Goal: Information Seeking & Learning: Learn about a topic

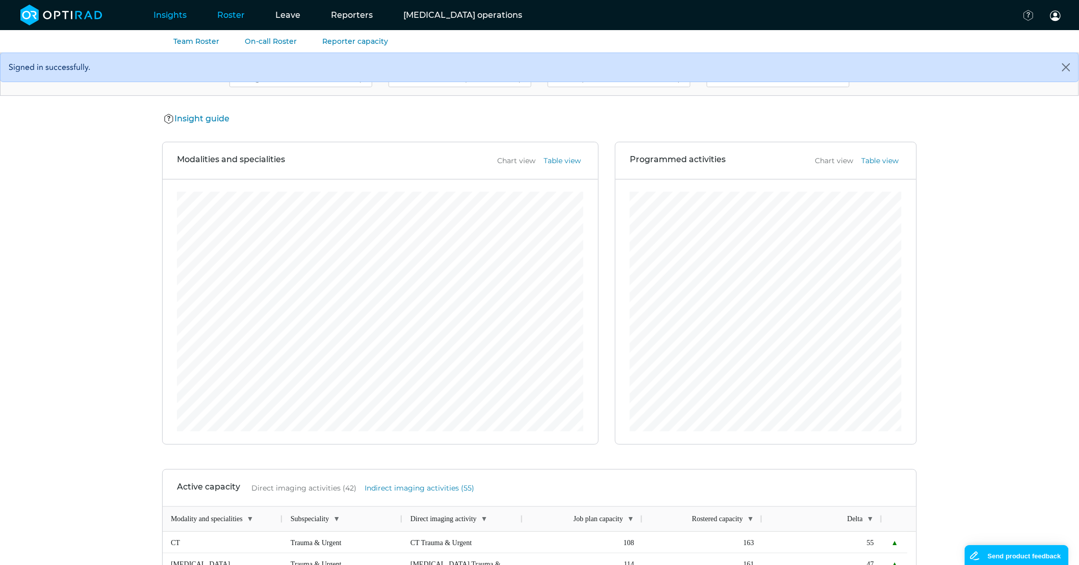
click at [232, 17] on link "Roster" at bounding box center [231, 15] width 58 height 40
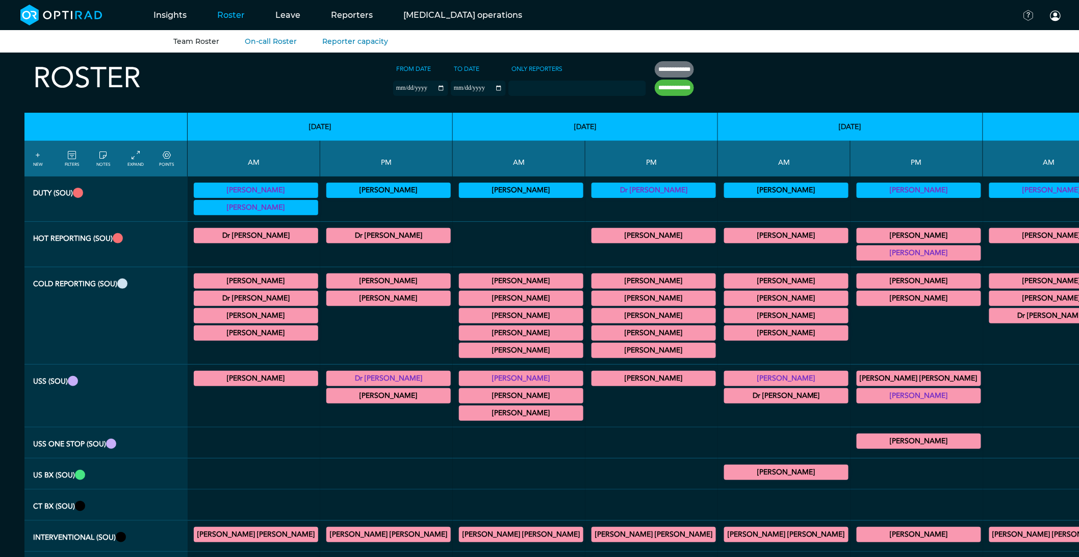
click at [460, 352] on summary "[PERSON_NAME]" at bounding box center [520, 350] width 121 height 12
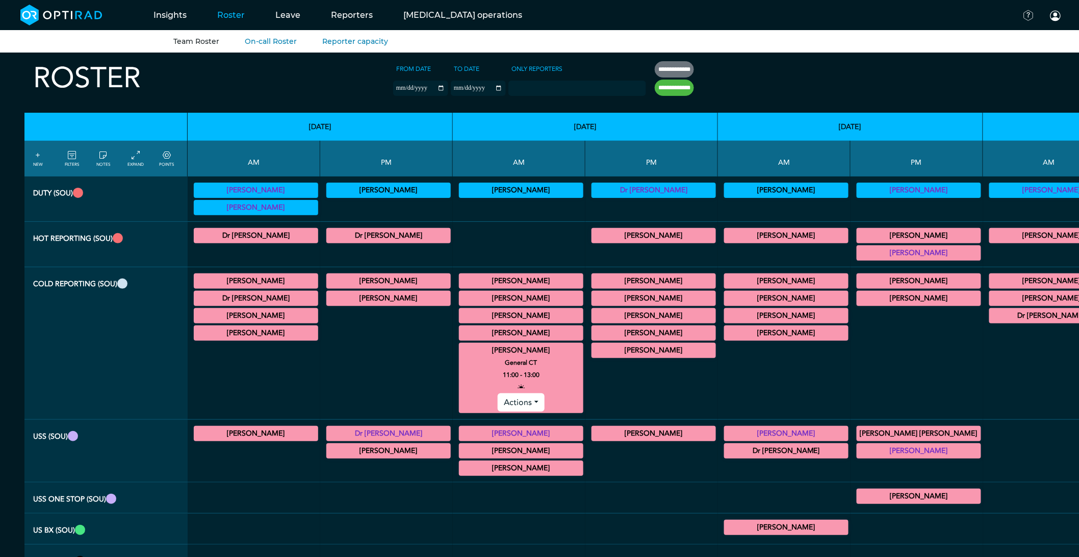
click at [460, 350] on summary "[PERSON_NAME]" at bounding box center [520, 350] width 121 height 12
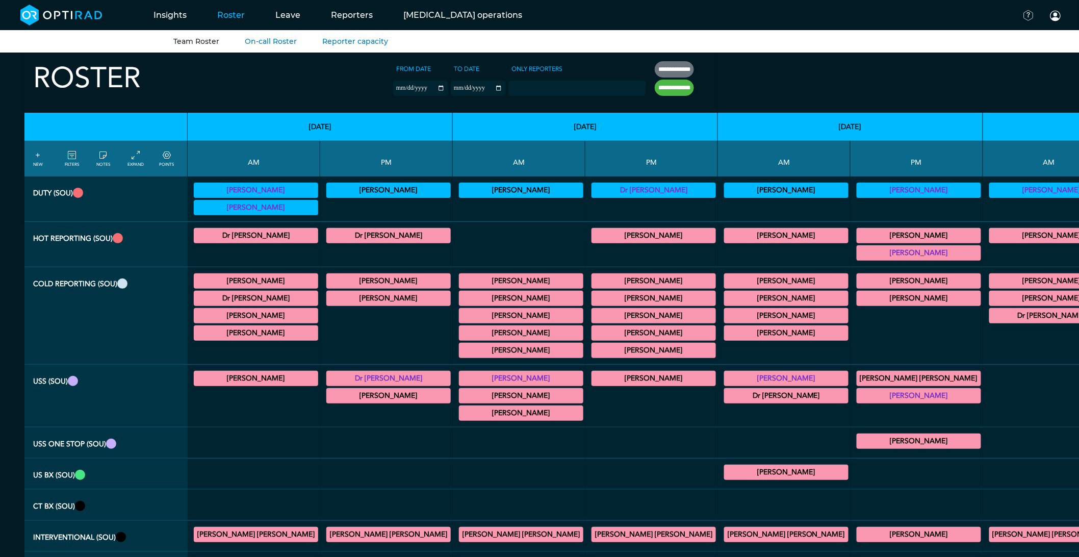
click at [460, 339] on summary "[PERSON_NAME]" at bounding box center [520, 333] width 121 height 12
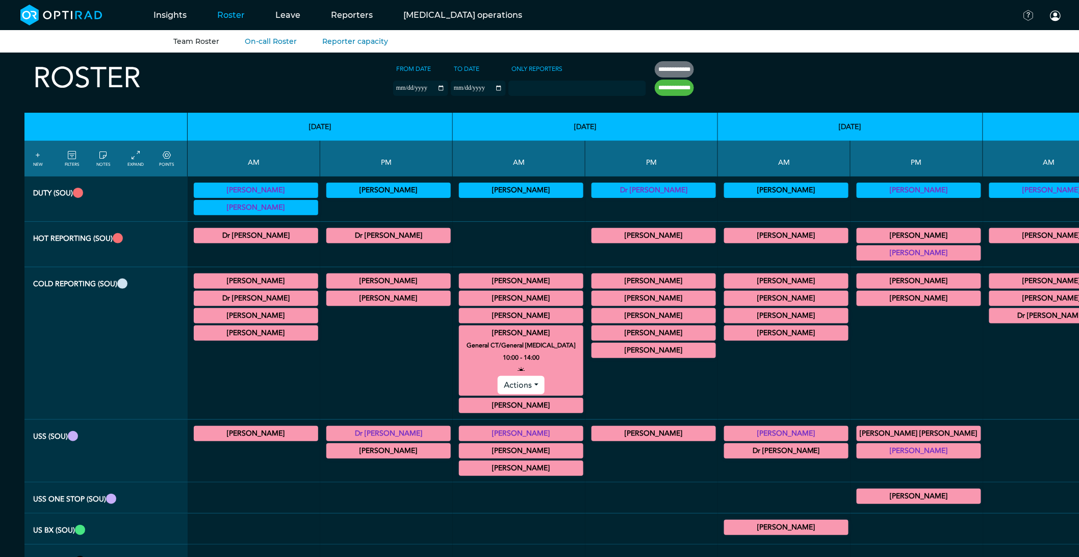
click at [460, 335] on summary "[PERSON_NAME]" at bounding box center [520, 333] width 121 height 12
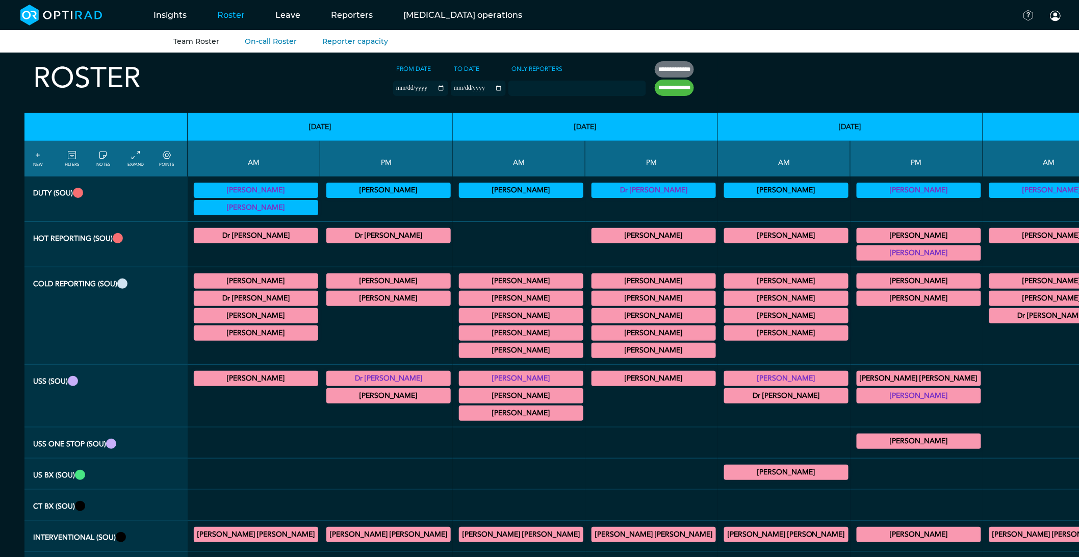
click at [460, 314] on summary "[PERSON_NAME]" at bounding box center [520, 315] width 121 height 12
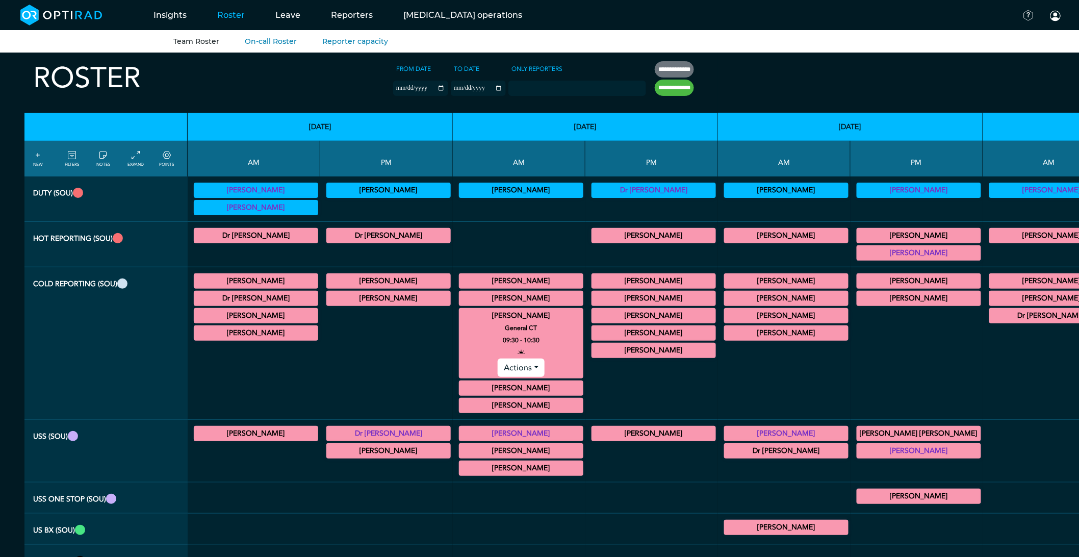
click at [460, 314] on summary "[PERSON_NAME]" at bounding box center [520, 315] width 121 height 12
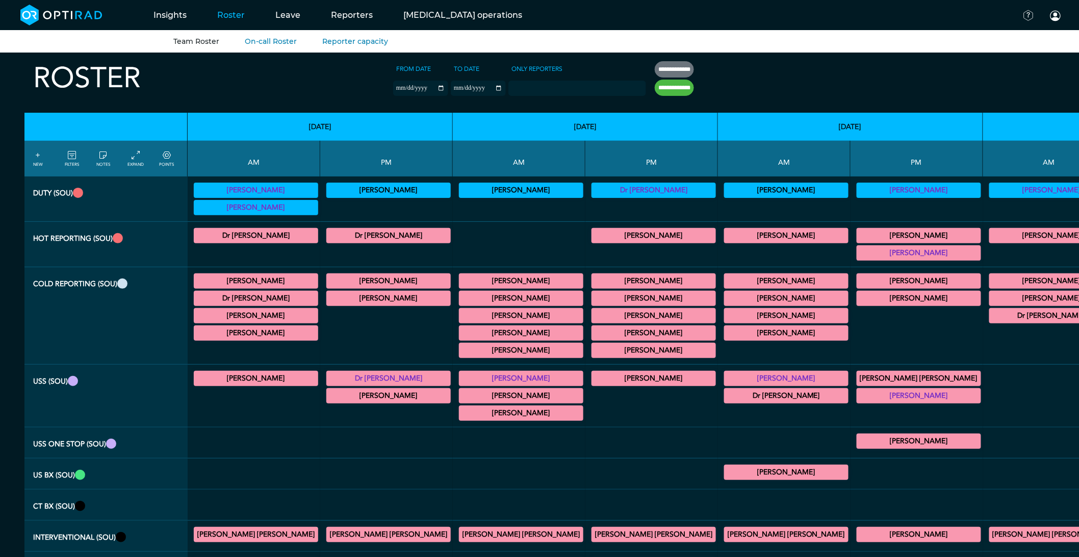
click at [460, 302] on summary "[PERSON_NAME]" at bounding box center [520, 298] width 121 height 12
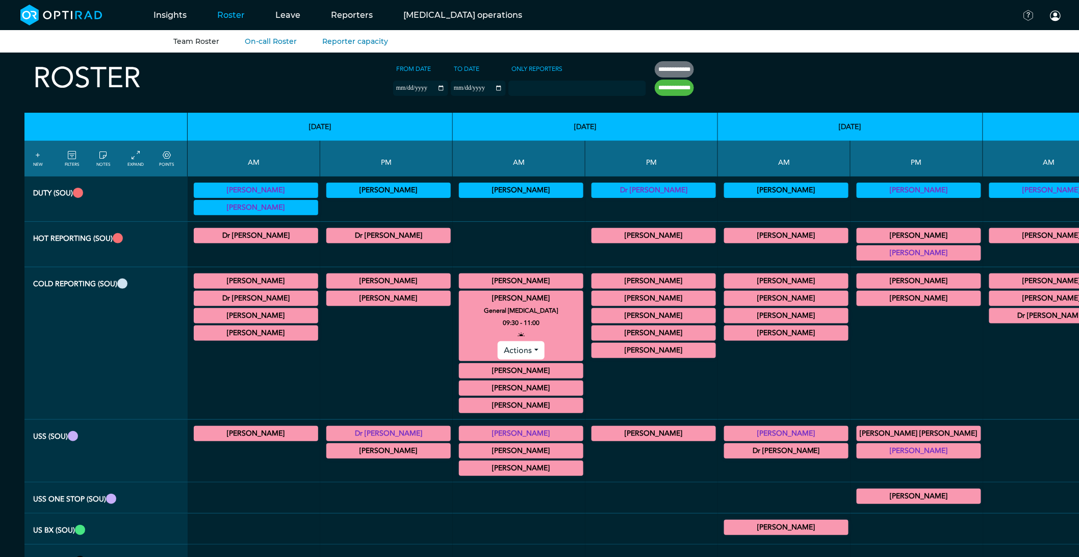
click at [460, 302] on summary "[PERSON_NAME]" at bounding box center [520, 298] width 121 height 12
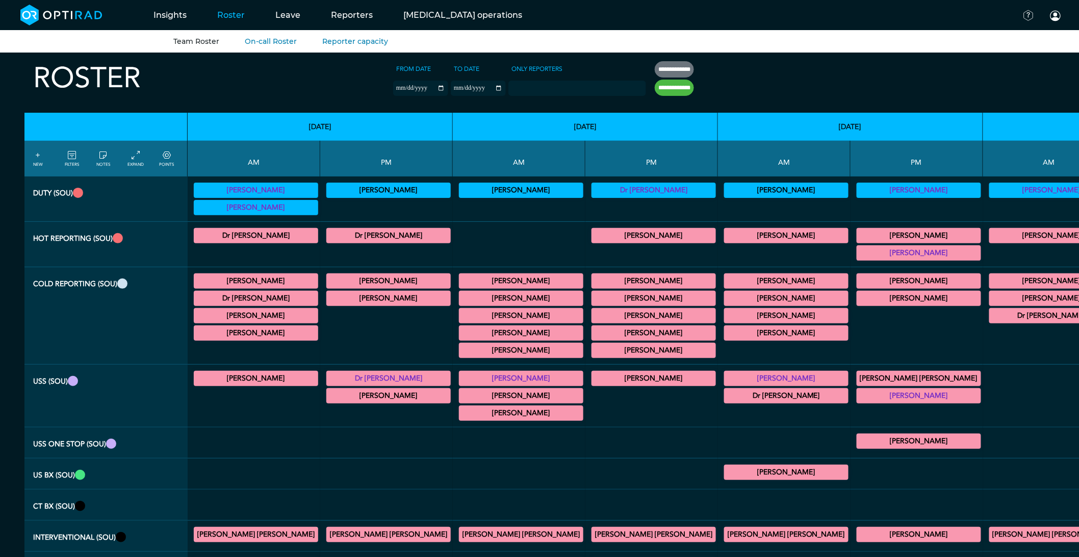
click at [459, 289] on div "[PERSON_NAME] CT [MEDICAL_DATA] 09:00 - 11:00 Actions" at bounding box center [521, 280] width 124 height 15
click at [460, 277] on summary "[PERSON_NAME]" at bounding box center [520, 281] width 121 height 12
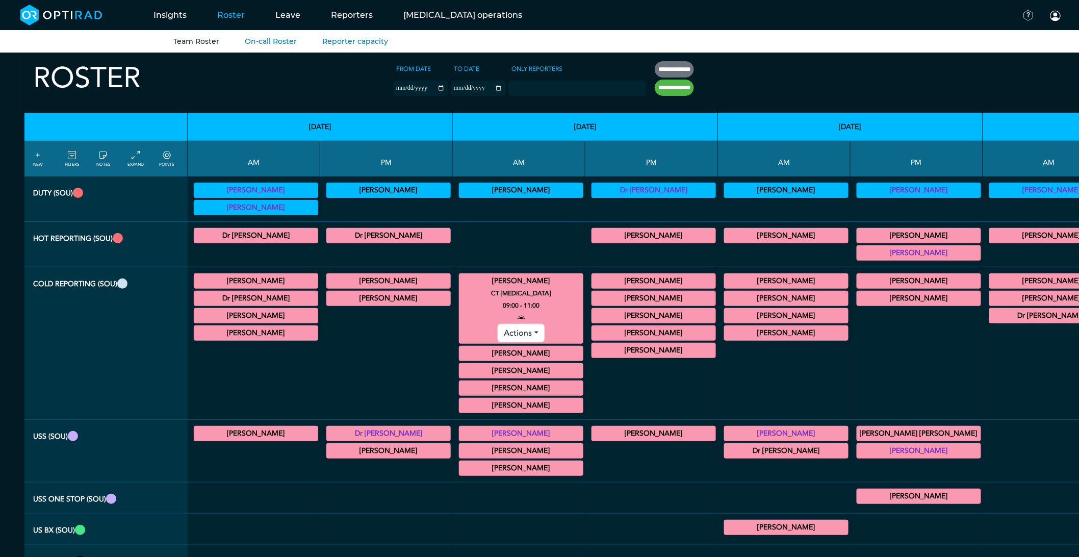
click at [460, 287] on summary "[PERSON_NAME]" at bounding box center [520, 281] width 121 height 12
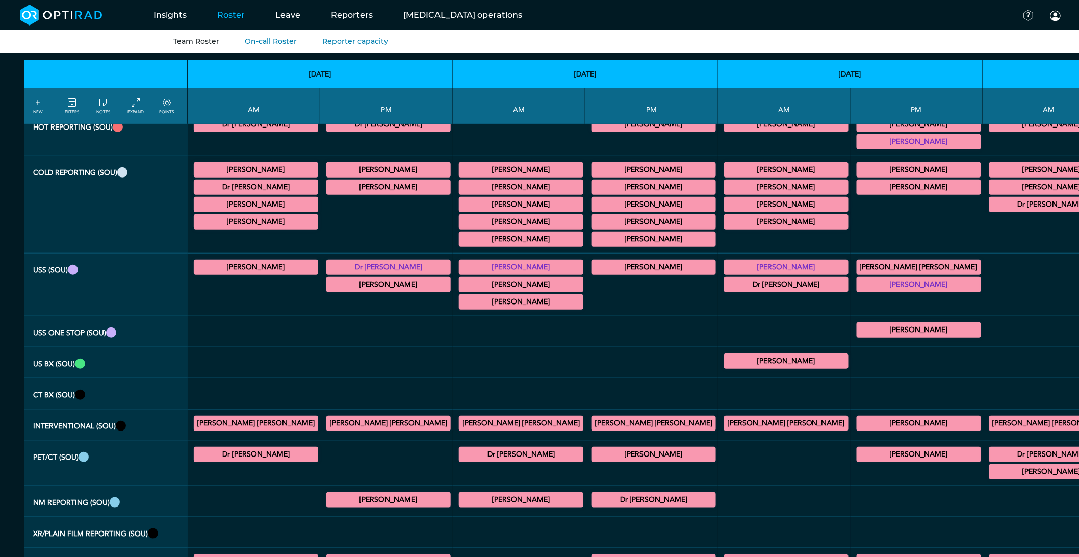
scroll to position [396, 0]
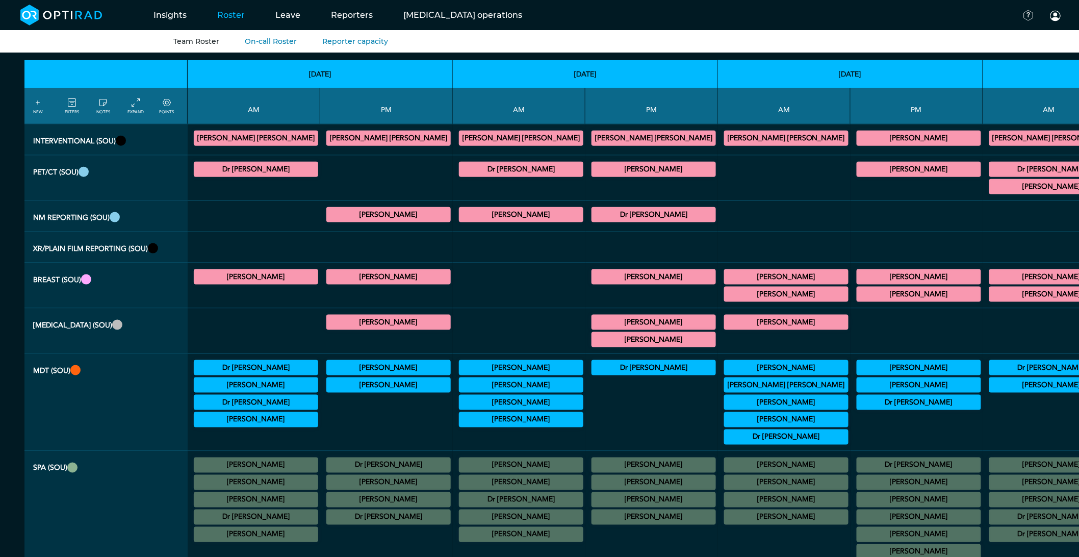
click at [460, 373] on summary "[PERSON_NAME]" at bounding box center [520, 367] width 121 height 12
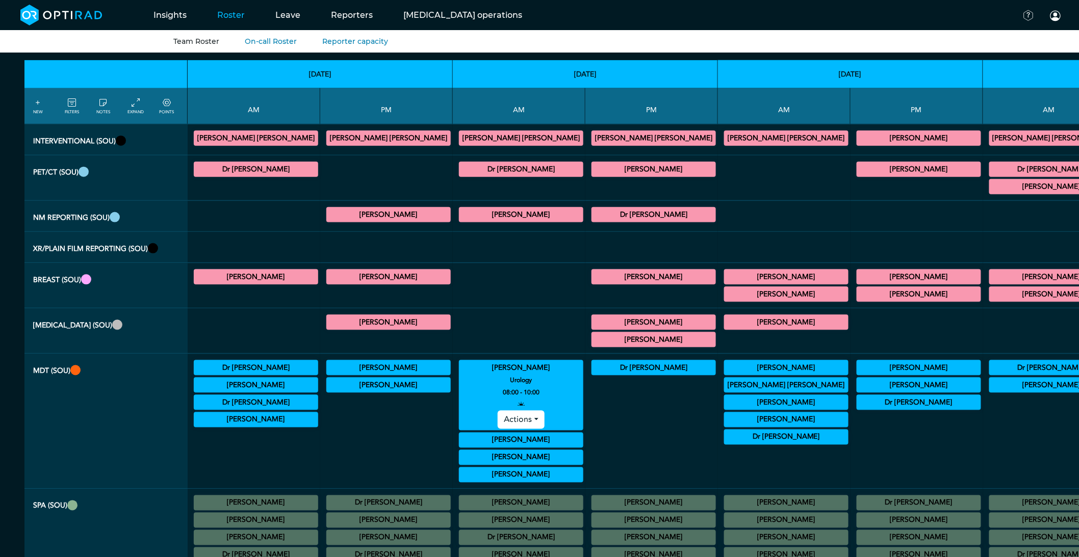
click at [460, 373] on summary "[PERSON_NAME]" at bounding box center [520, 367] width 121 height 12
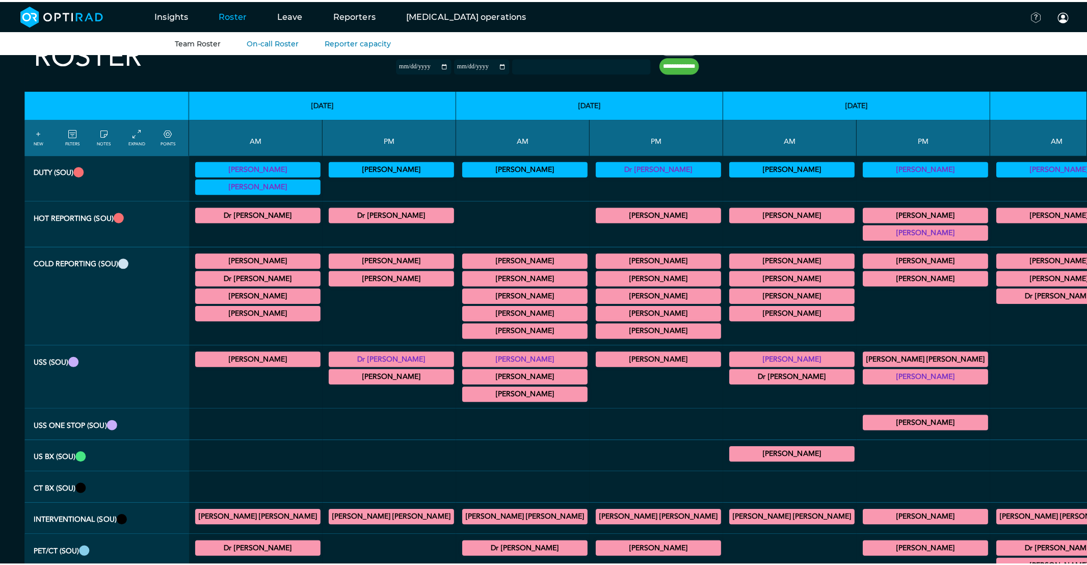
scroll to position [0, 0]
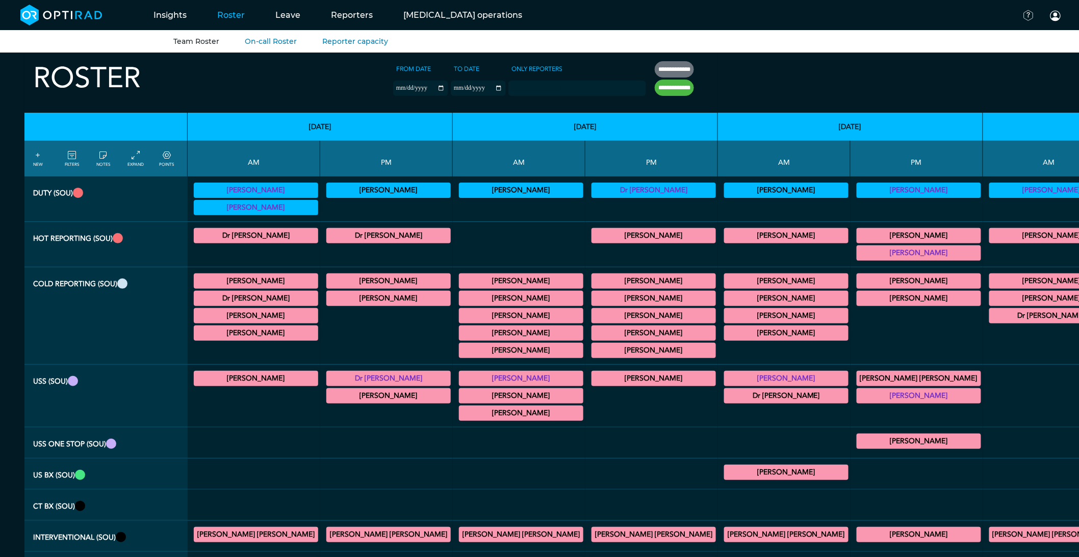
click at [69, 154] on icon at bounding box center [72, 155] width 8 height 11
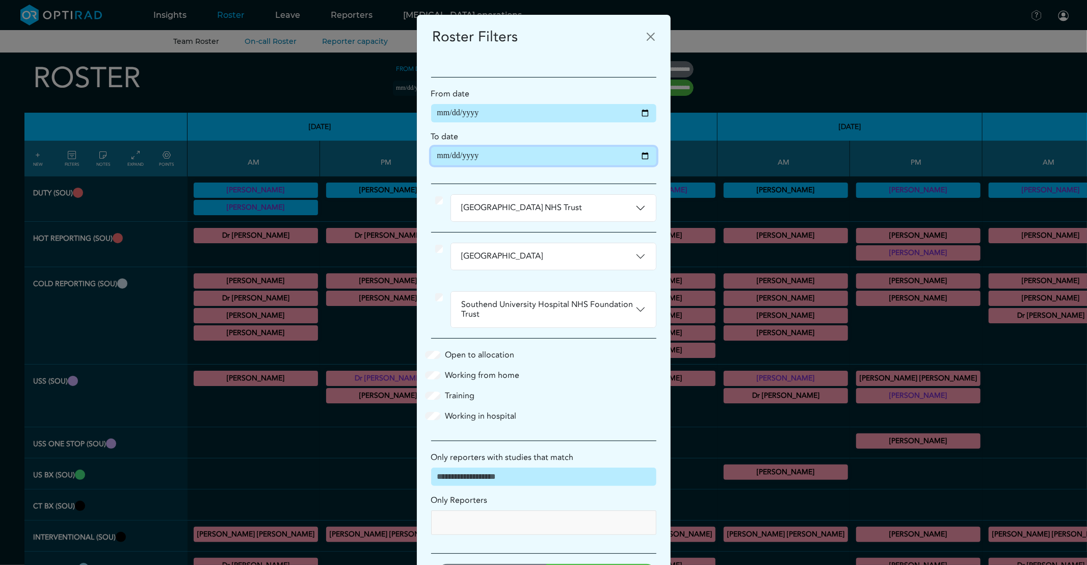
click at [638, 157] on input "**********" at bounding box center [543, 156] width 225 height 18
type input "**********"
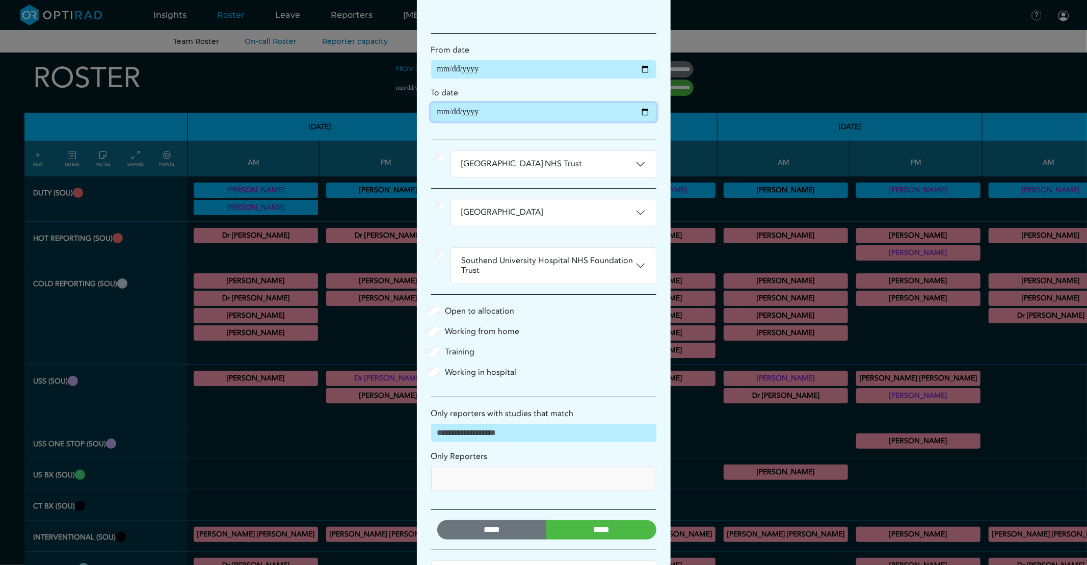
scroll to position [90, 0]
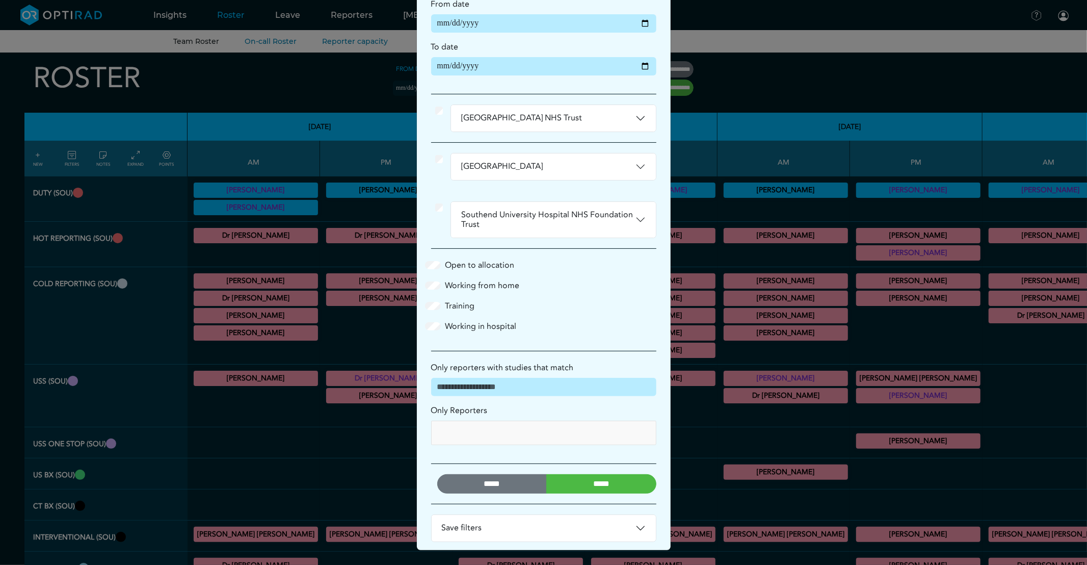
click at [608, 490] on input "*****" at bounding box center [602, 483] width 110 height 19
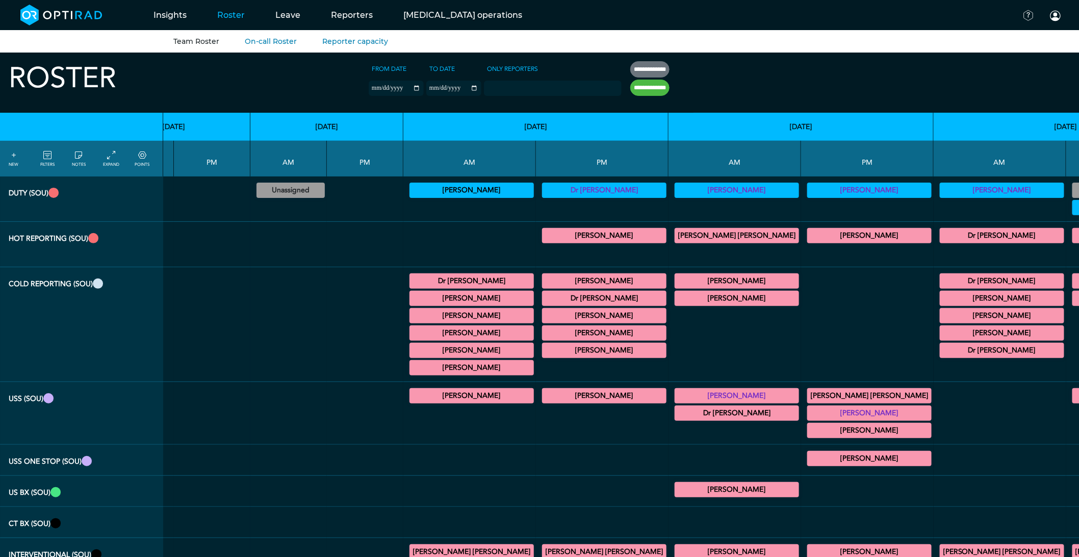
scroll to position [0, 1332]
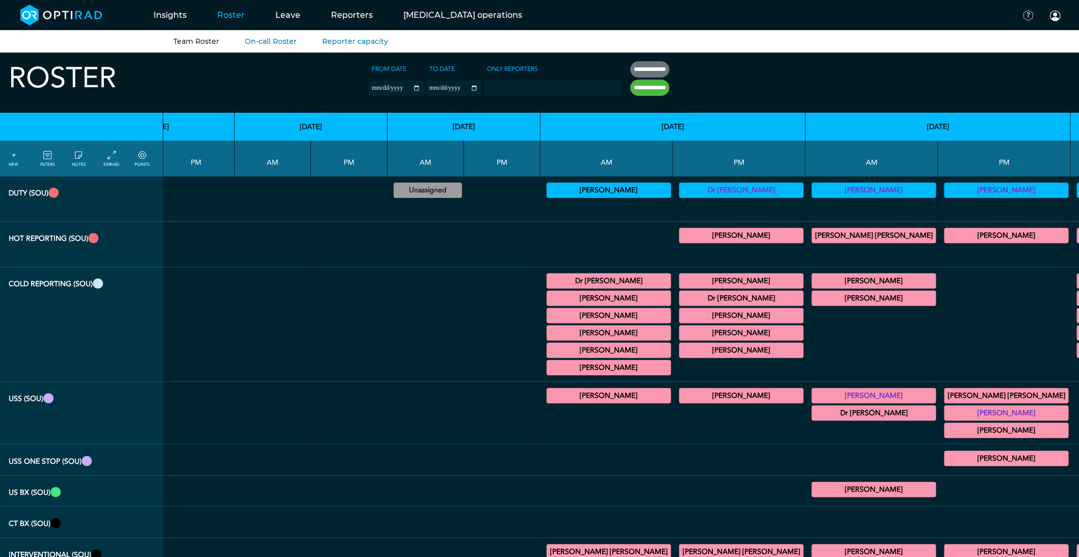
click at [548, 334] on summary "[PERSON_NAME]" at bounding box center [608, 333] width 121 height 12
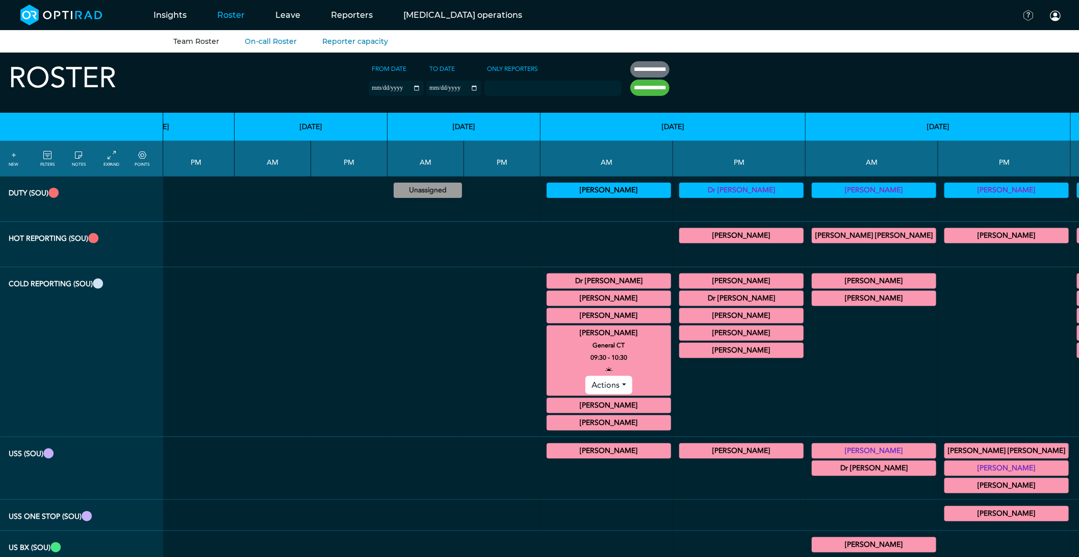
click at [548, 334] on summary "[PERSON_NAME]" at bounding box center [608, 333] width 121 height 12
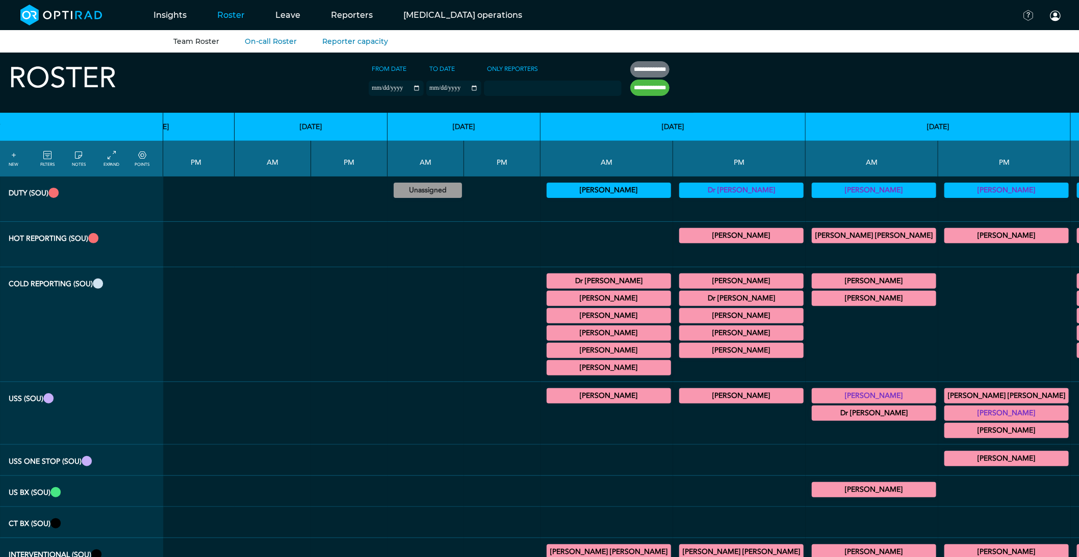
click at [548, 302] on summary "[PERSON_NAME]" at bounding box center [608, 298] width 121 height 12
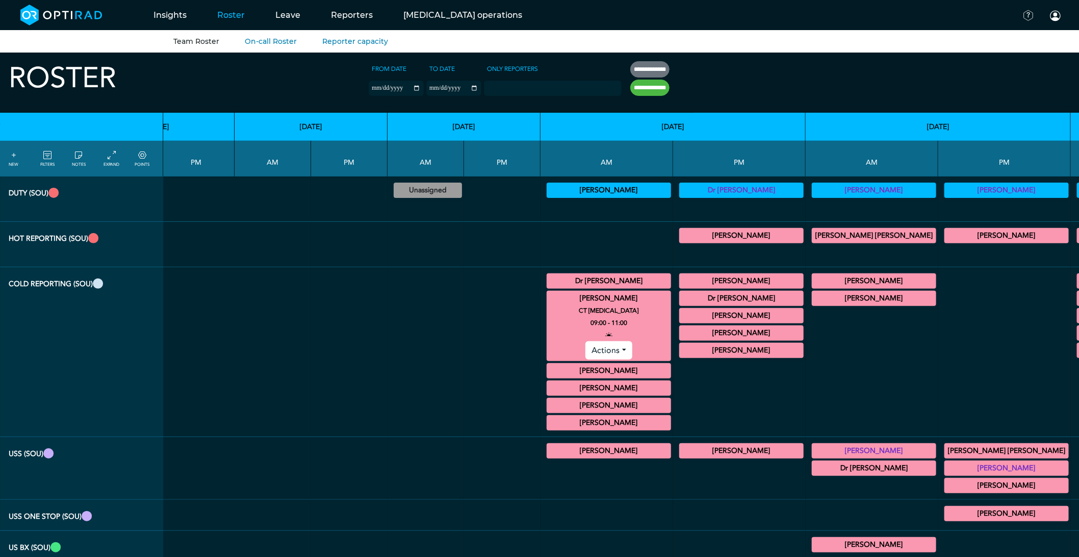
click at [548, 302] on summary "[PERSON_NAME]" at bounding box center [608, 298] width 121 height 12
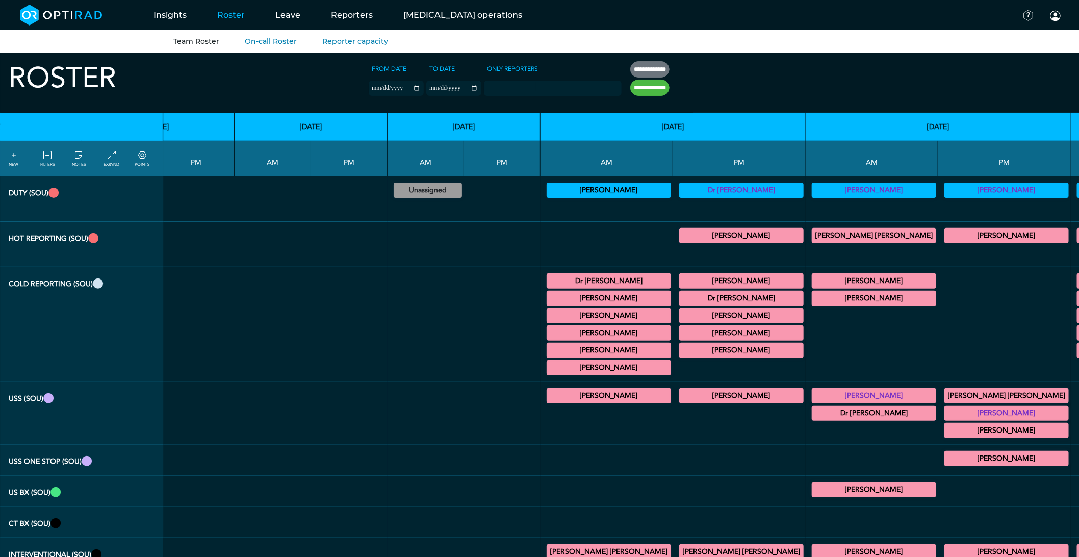
click at [547, 289] on div "Dr [PERSON_NAME] General [MEDICAL_DATA] 09:00 - 12:30 Actions" at bounding box center [609, 280] width 124 height 15
click at [548, 286] on summary "Dr [PERSON_NAME]" at bounding box center [608, 281] width 121 height 12
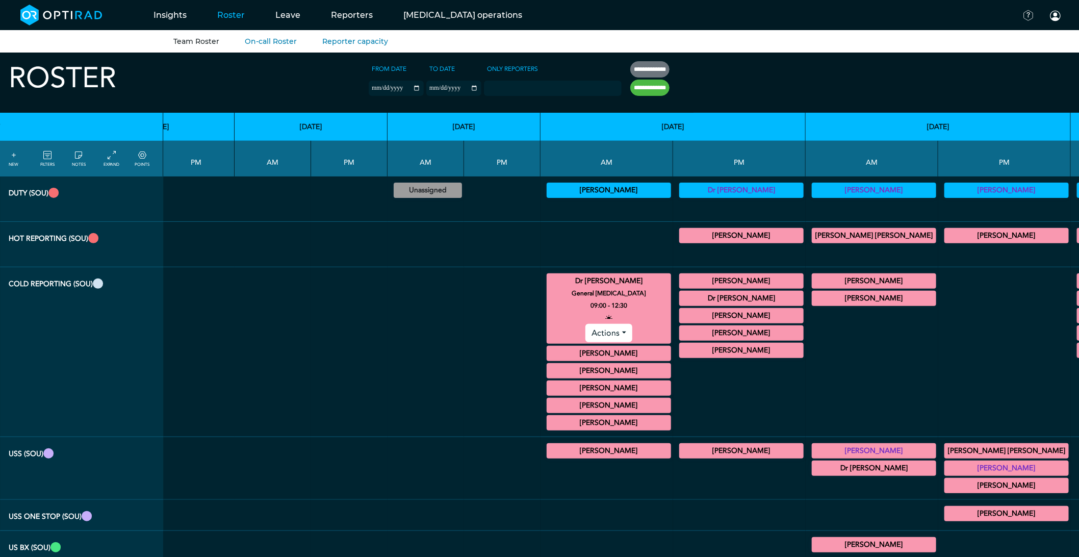
click at [548, 279] on summary "Dr [PERSON_NAME]" at bounding box center [608, 281] width 121 height 12
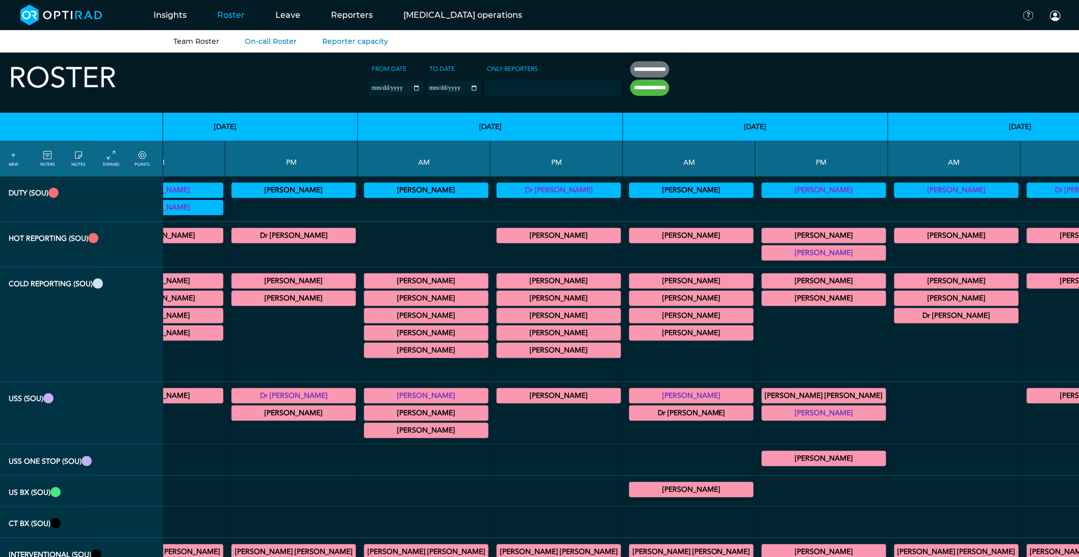
scroll to position [0, 0]
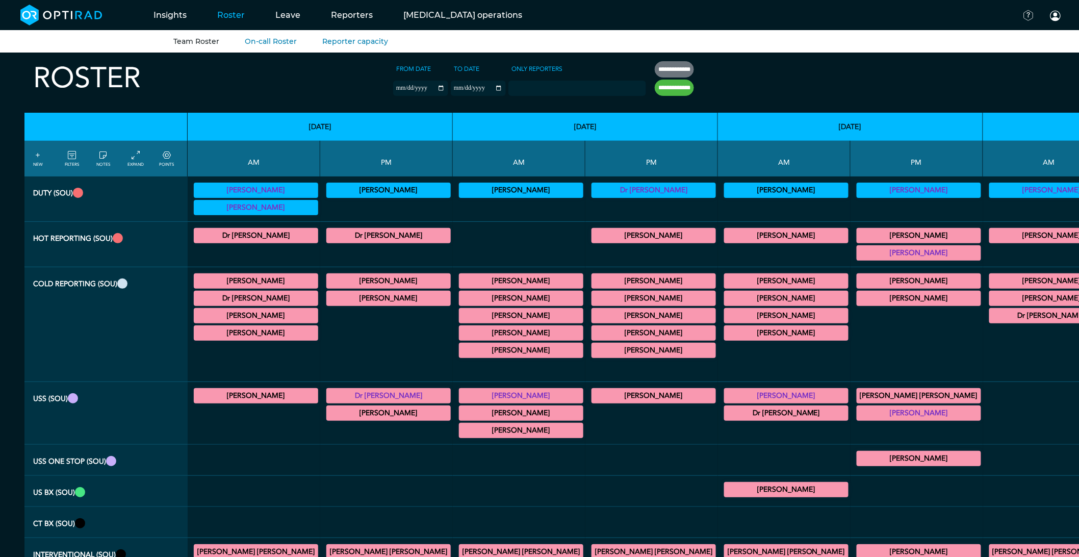
click at [255, 338] on summary "[PERSON_NAME]" at bounding box center [255, 333] width 121 height 12
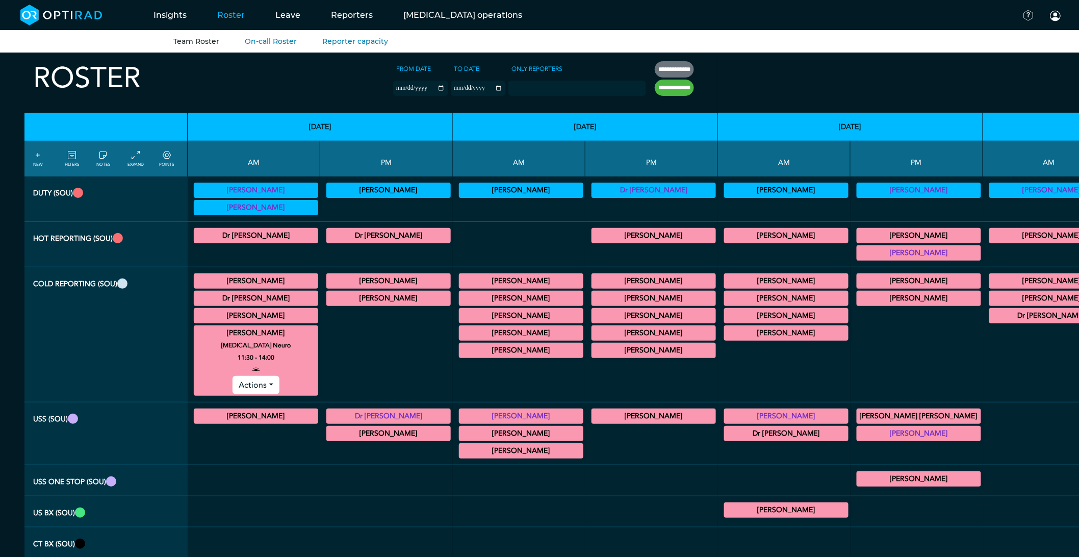
click at [259, 336] on summary "[PERSON_NAME]" at bounding box center [255, 333] width 121 height 12
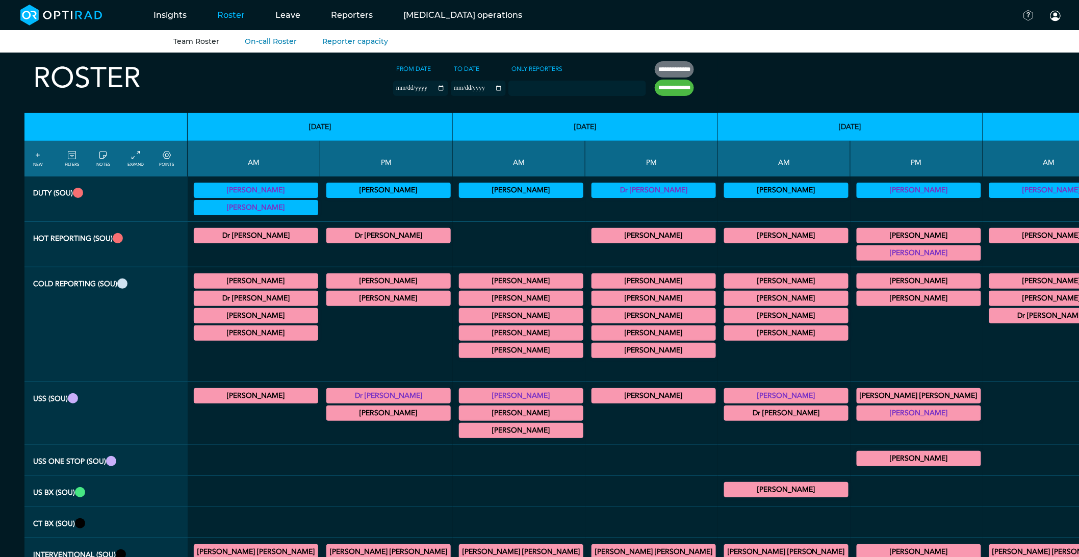
click at [460, 356] on summary "[PERSON_NAME]" at bounding box center [520, 350] width 121 height 12
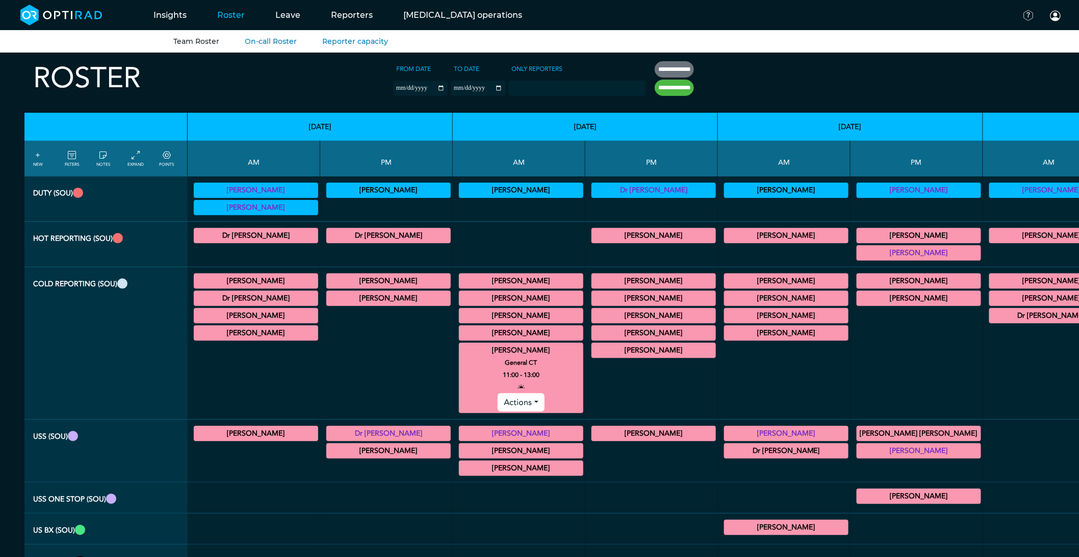
click at [460, 353] on summary "[PERSON_NAME]" at bounding box center [520, 350] width 121 height 12
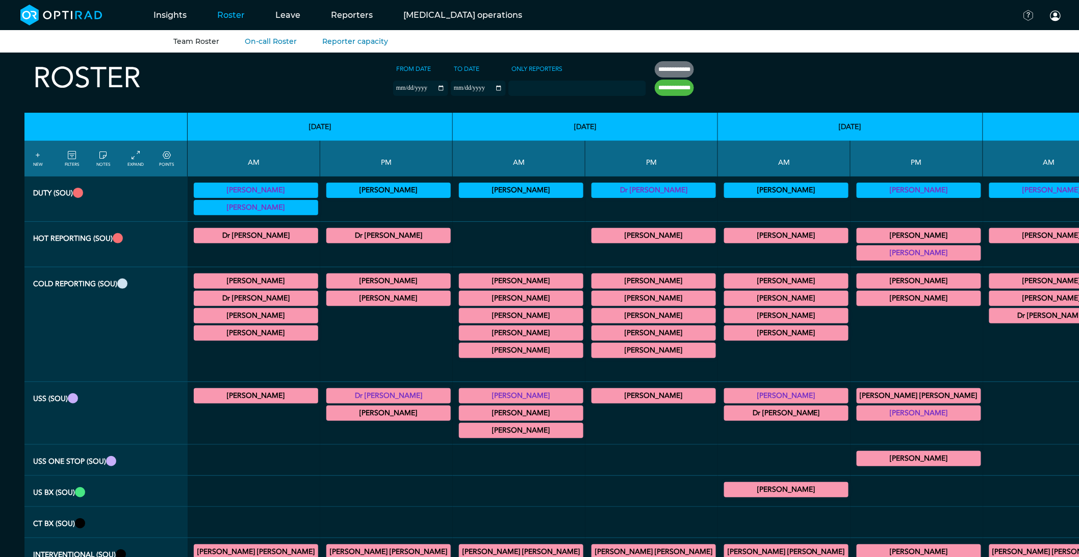
click at [460, 339] on summary "[PERSON_NAME]" at bounding box center [520, 333] width 121 height 12
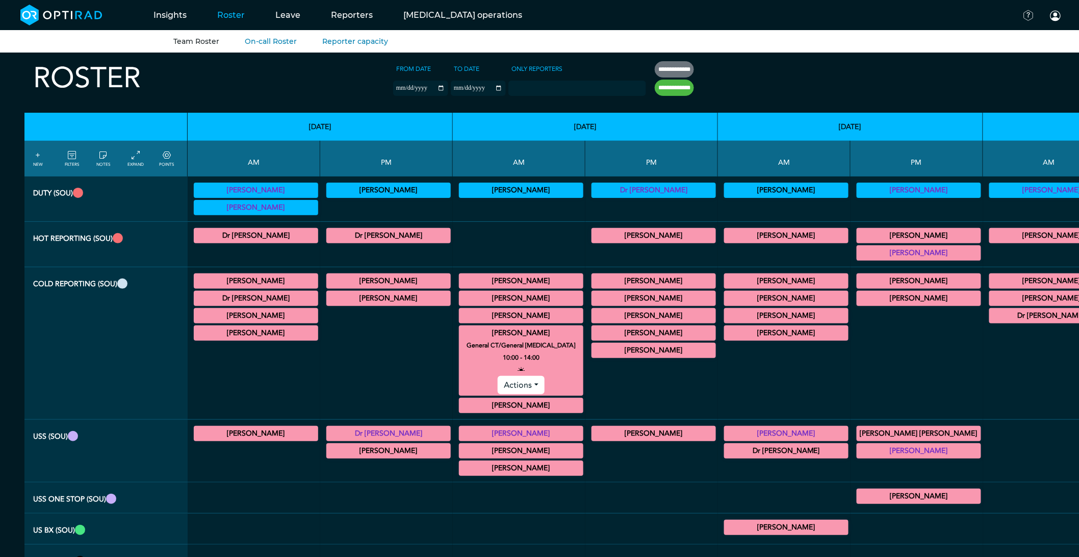
click at [460, 337] on summary "[PERSON_NAME]" at bounding box center [520, 333] width 121 height 12
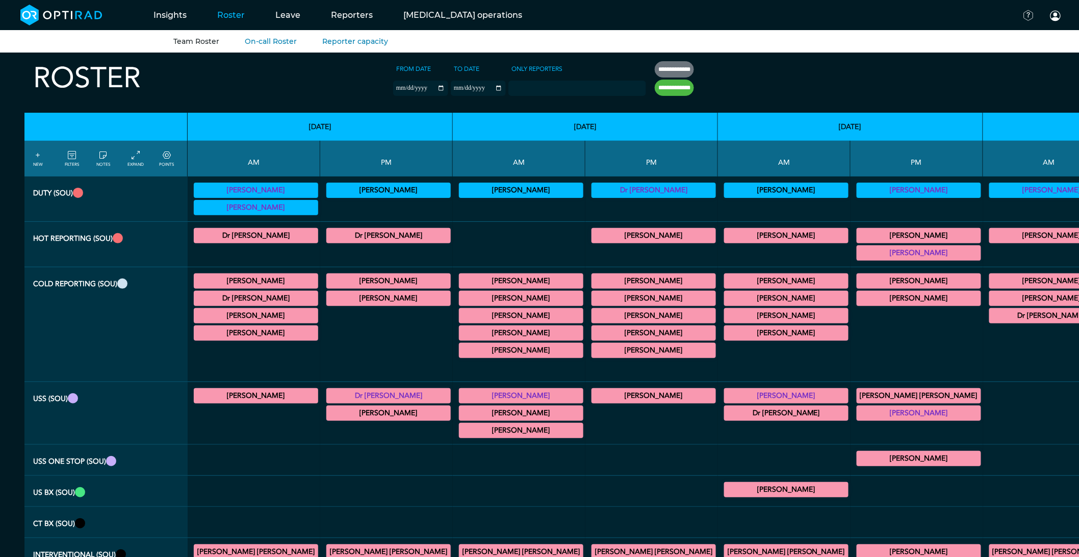
click at [460, 294] on summary "[PERSON_NAME]" at bounding box center [520, 298] width 121 height 12
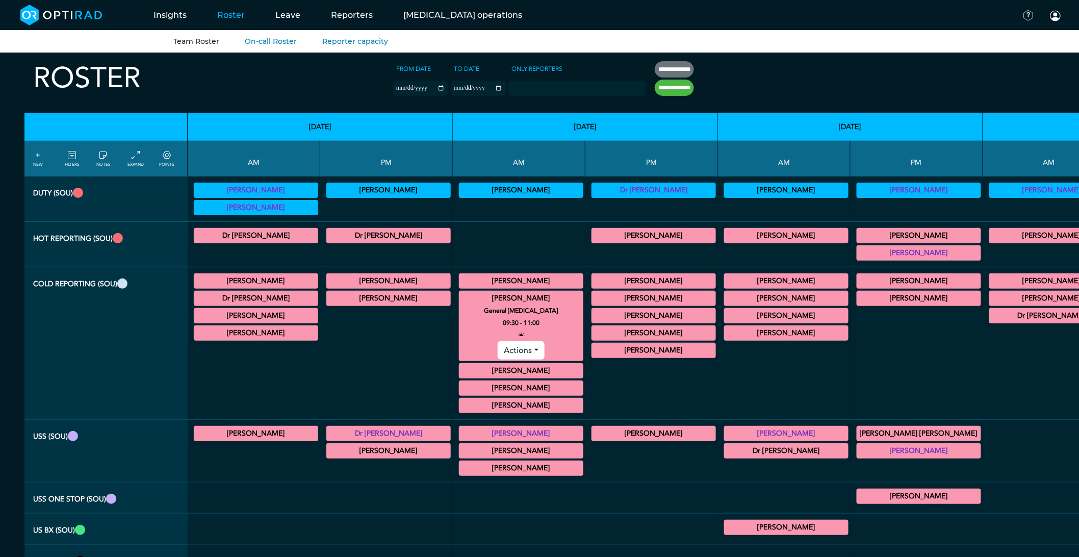
click at [460, 294] on summary "[PERSON_NAME]" at bounding box center [520, 298] width 121 height 12
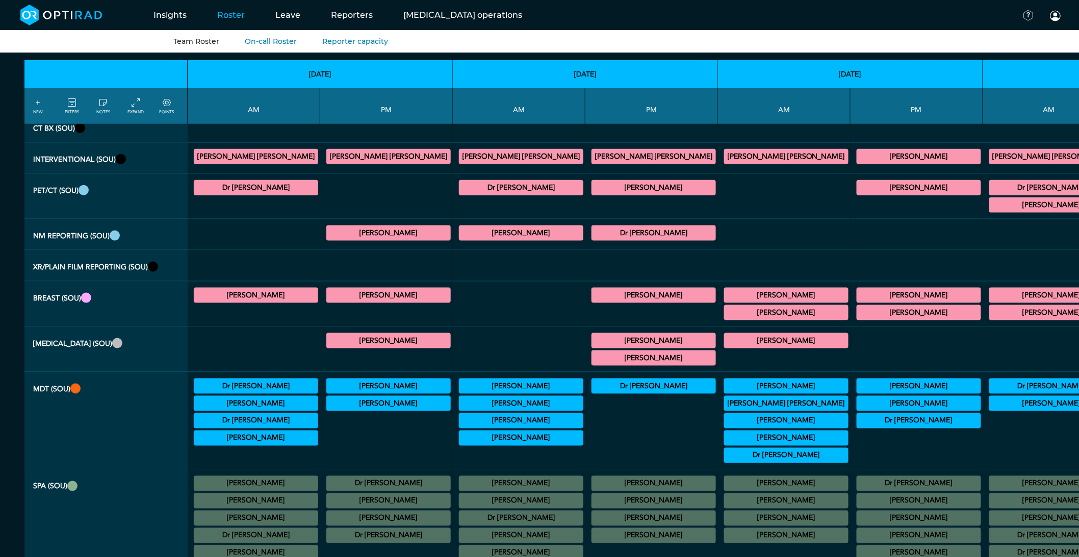
scroll to position [396, 0]
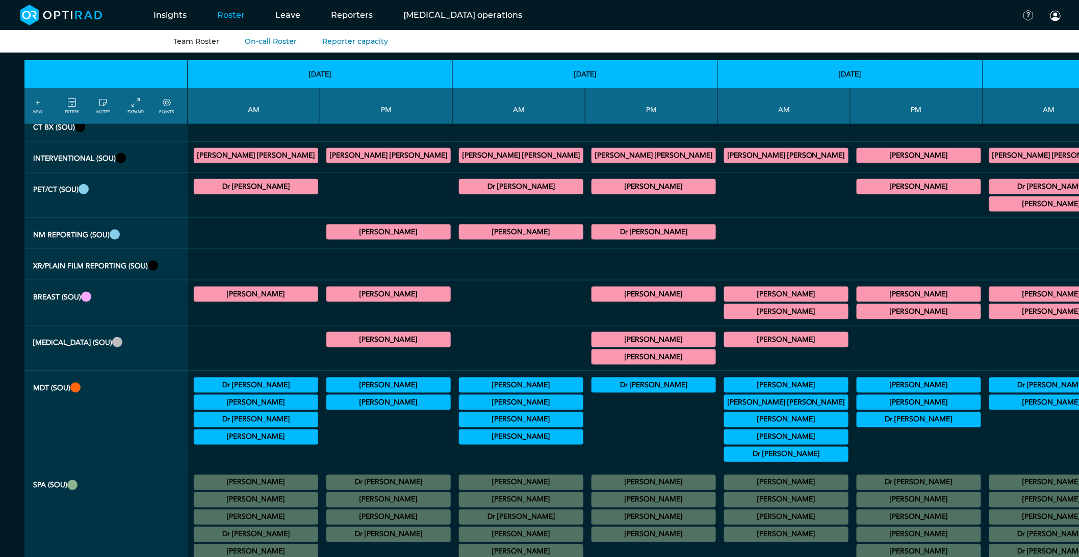
click at [460, 425] on summary "[PERSON_NAME]" at bounding box center [520, 419] width 121 height 12
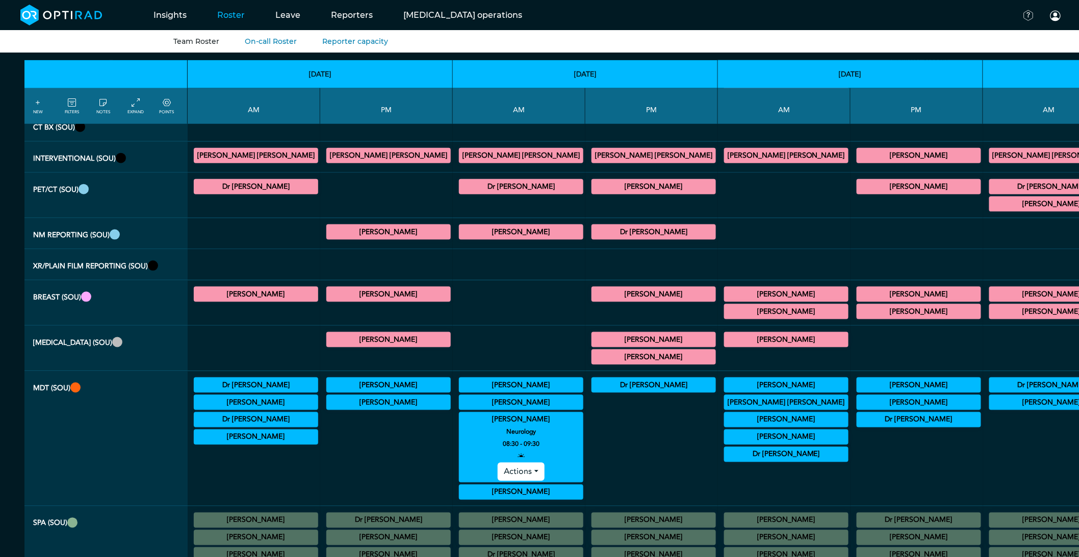
click at [460, 425] on summary "[PERSON_NAME]" at bounding box center [520, 419] width 121 height 12
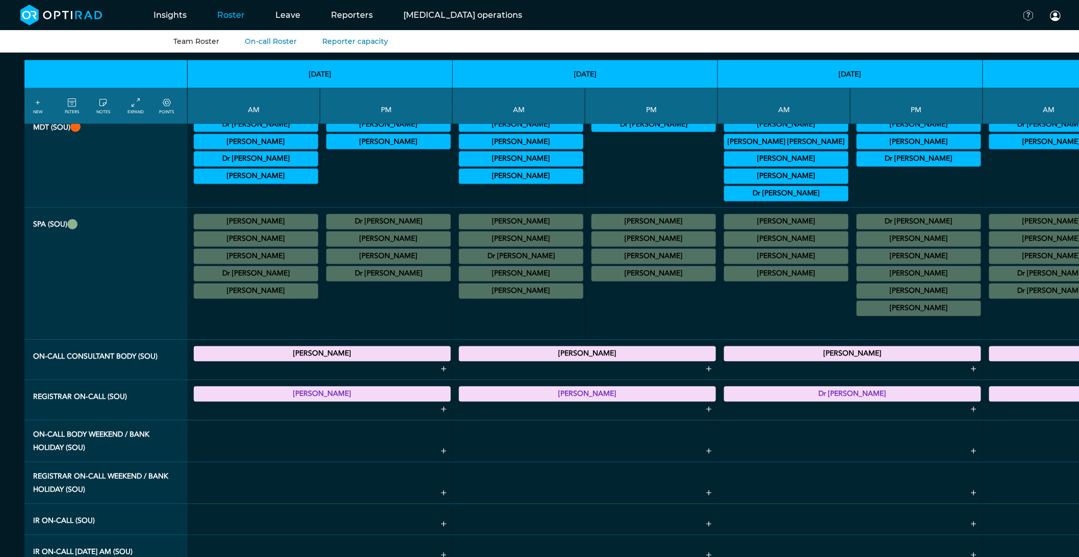
scroll to position [573, 0]
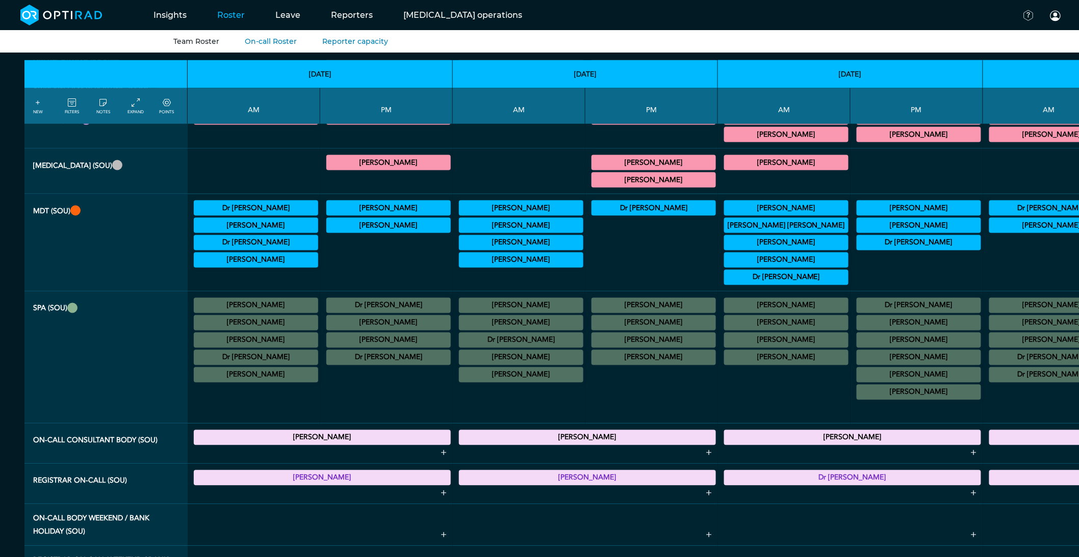
click at [459, 361] on div "[PERSON_NAME] No specified Site 10:30 - 11:00 Actions" at bounding box center [521, 357] width 124 height 15
click at [460, 364] on summary "[PERSON_NAME]" at bounding box center [520, 357] width 121 height 12
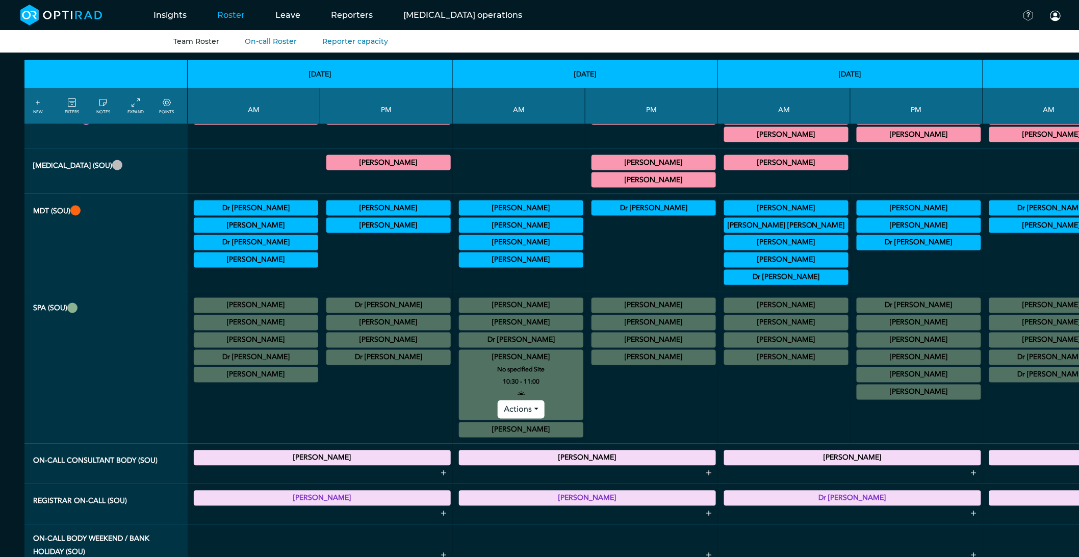
click at [460, 364] on summary "[PERSON_NAME]" at bounding box center [520, 357] width 121 height 12
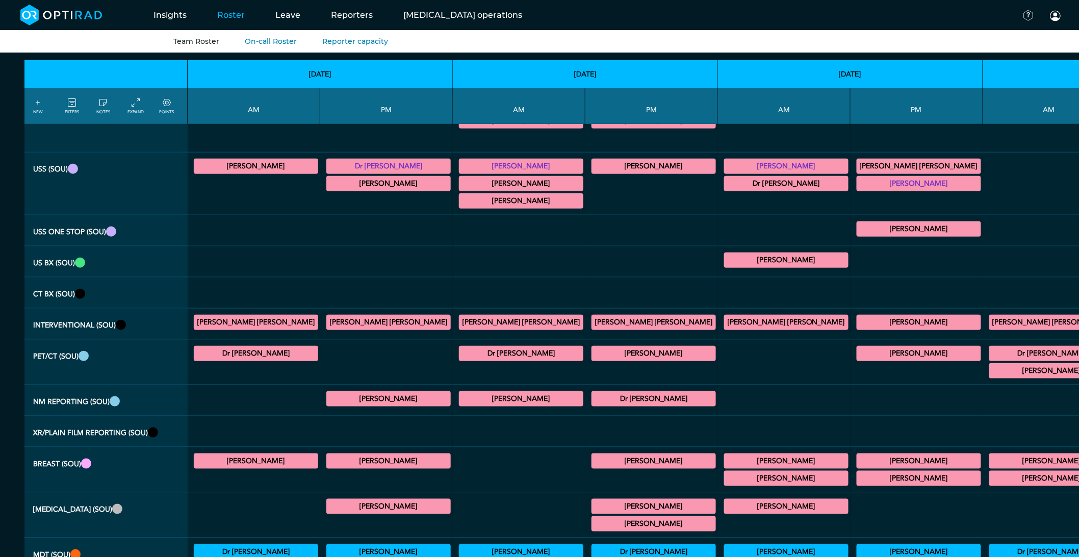
scroll to position [0, 0]
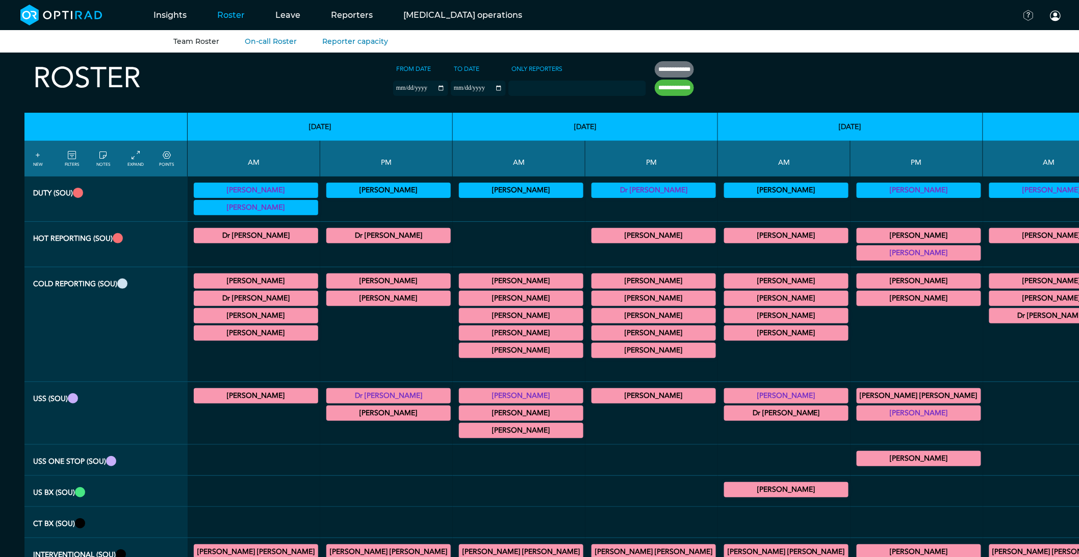
click at [460, 314] on summary "[PERSON_NAME]" at bounding box center [520, 315] width 121 height 12
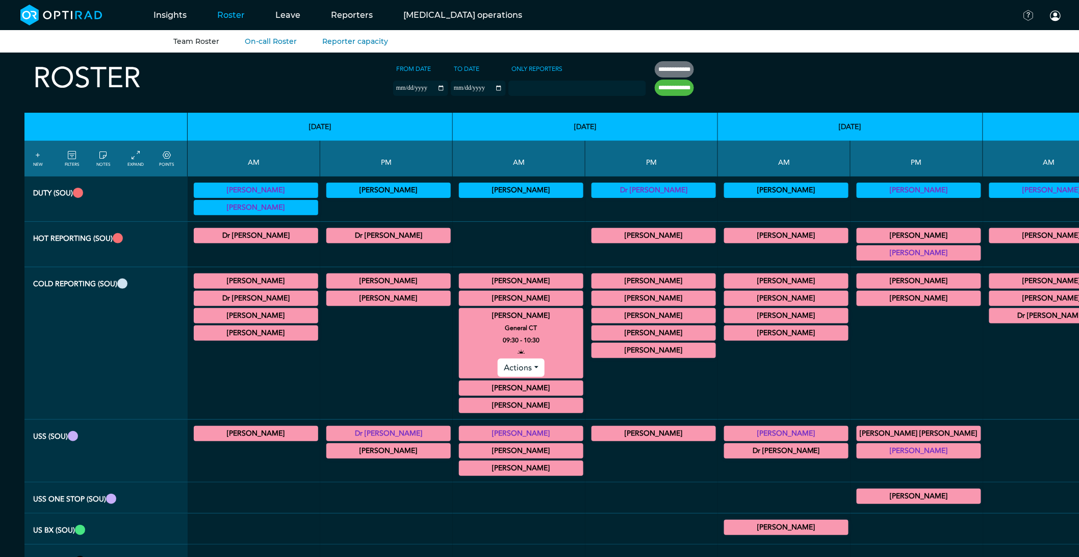
click at [460, 314] on summary "[PERSON_NAME]" at bounding box center [520, 315] width 121 height 12
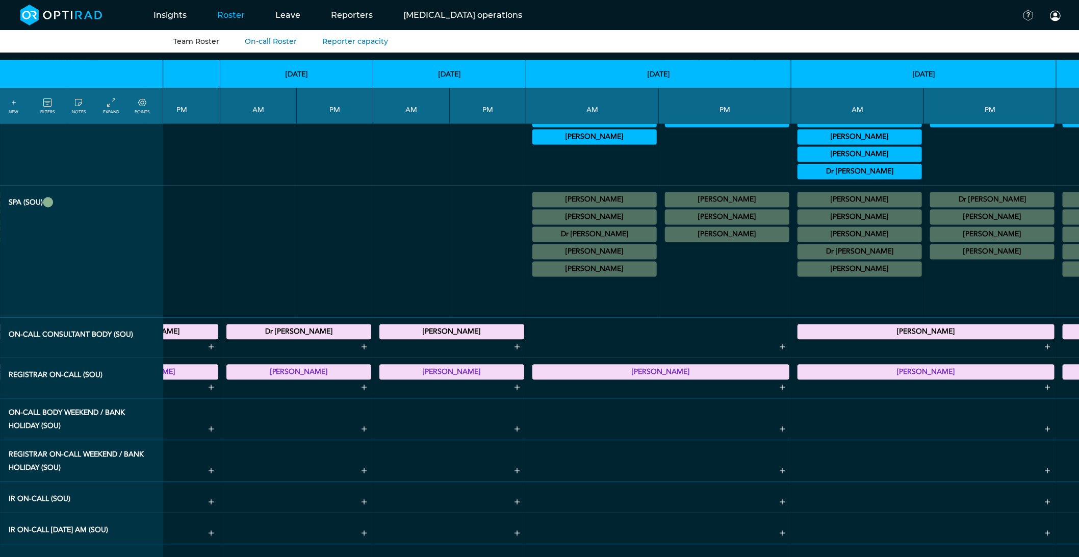
scroll to position [680, 1346]
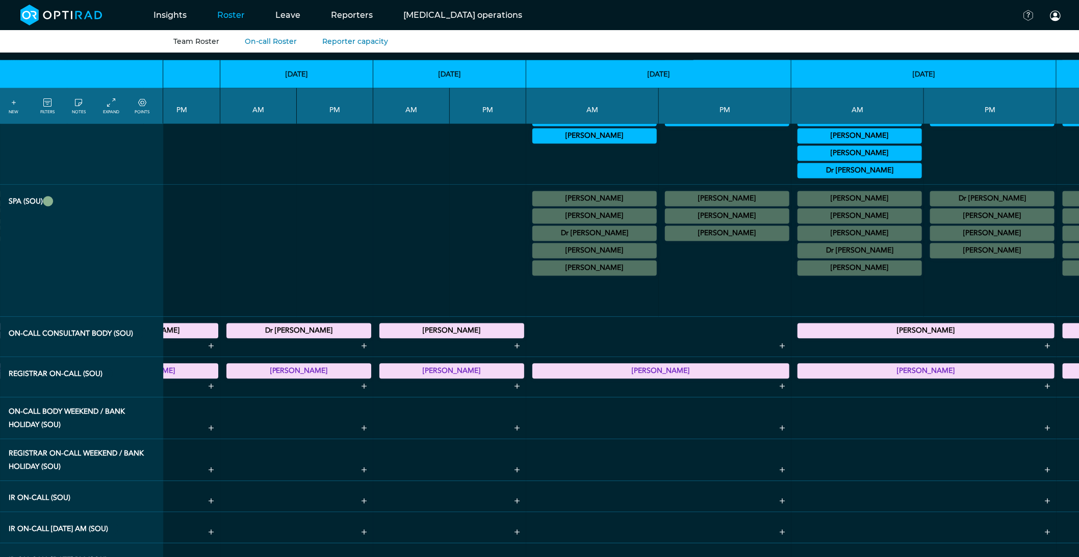
click at [931, 205] on summary "Dr [PERSON_NAME]" at bounding box center [991, 199] width 121 height 12
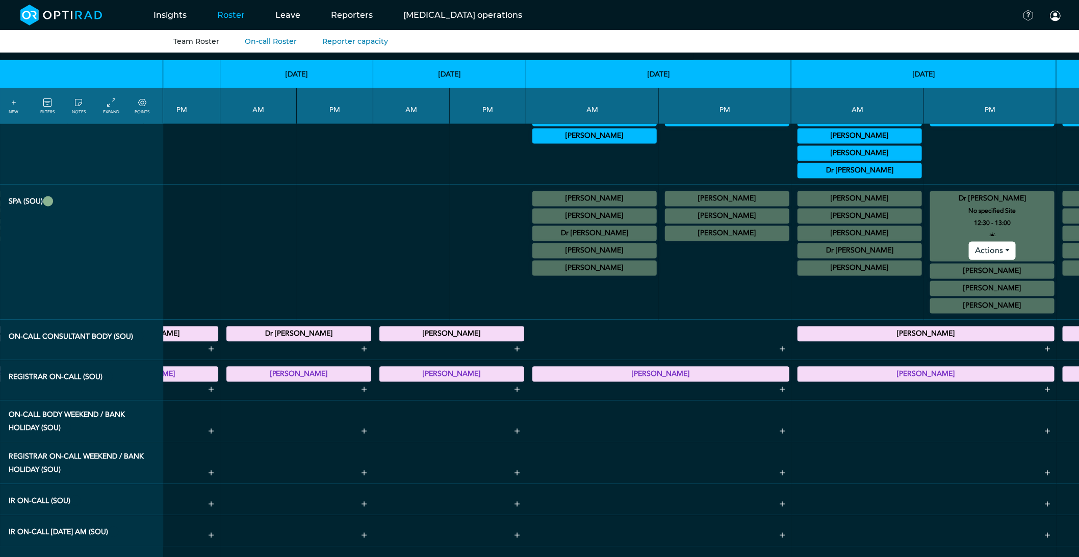
click at [931, 205] on summary "Dr [PERSON_NAME]" at bounding box center [991, 199] width 121 height 12
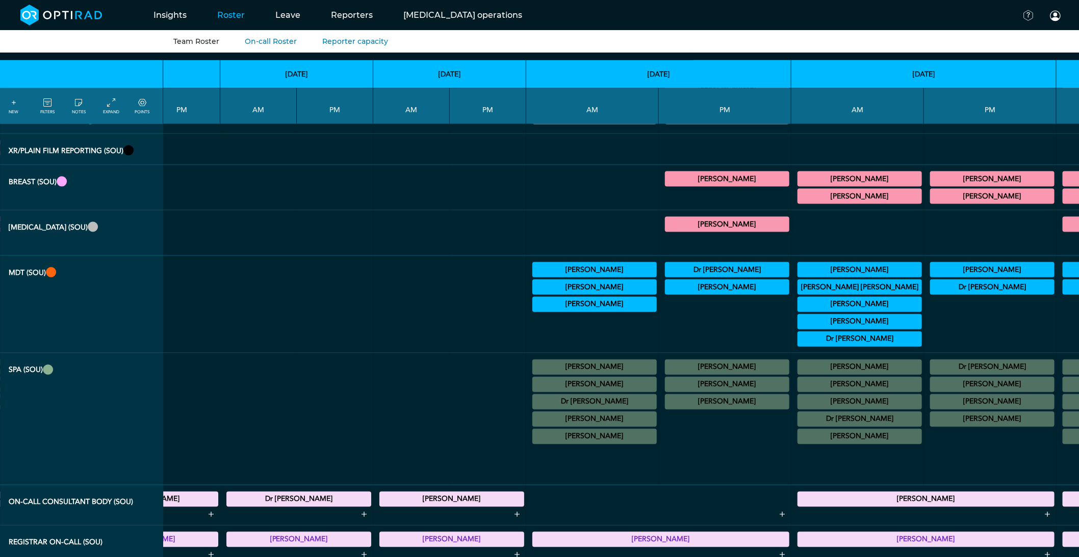
scroll to position [510, 1346]
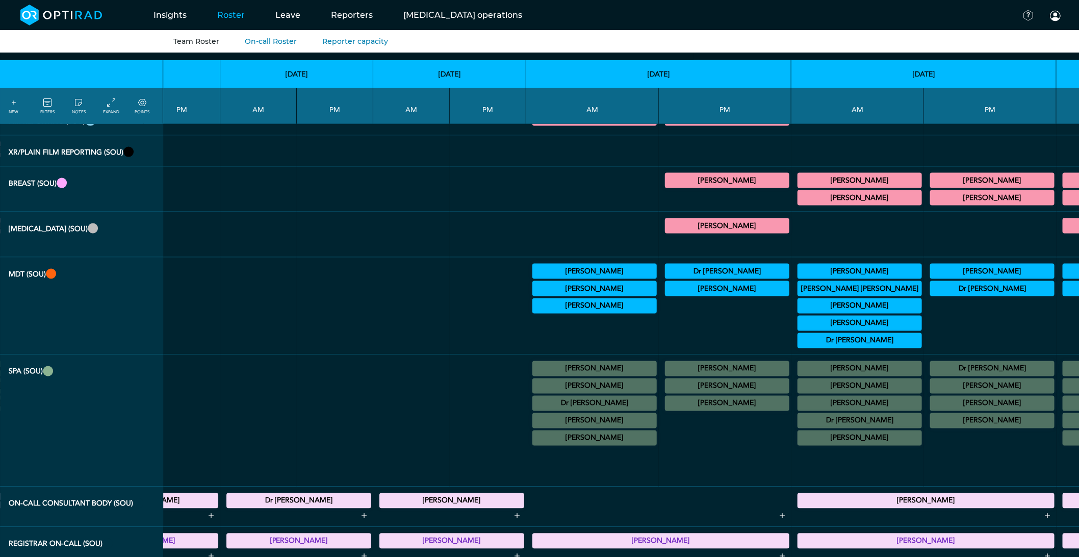
click at [931, 295] on summary "Dr [PERSON_NAME]" at bounding box center [991, 288] width 121 height 12
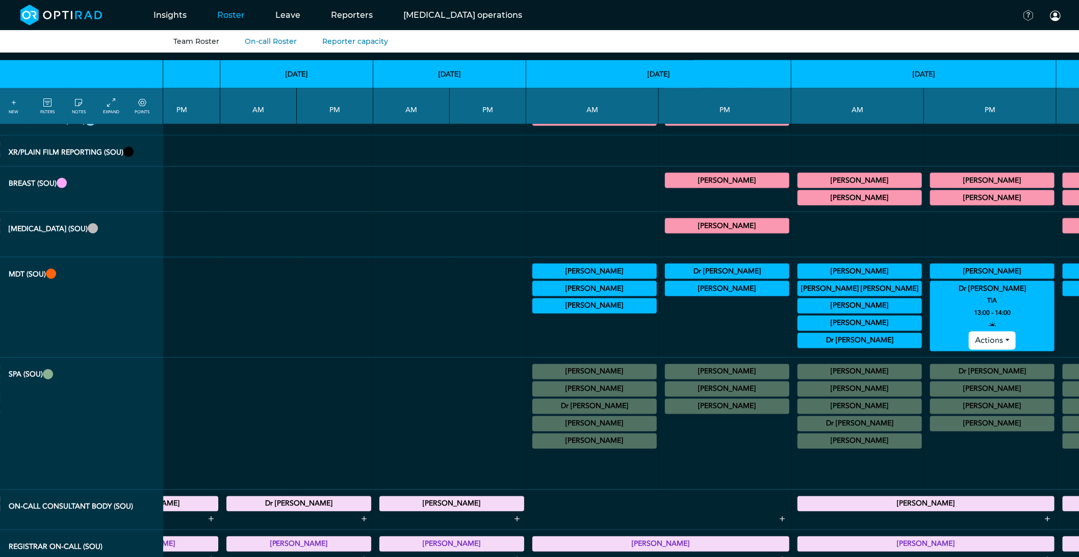
click at [931, 295] on summary "Dr [PERSON_NAME]" at bounding box center [991, 288] width 121 height 12
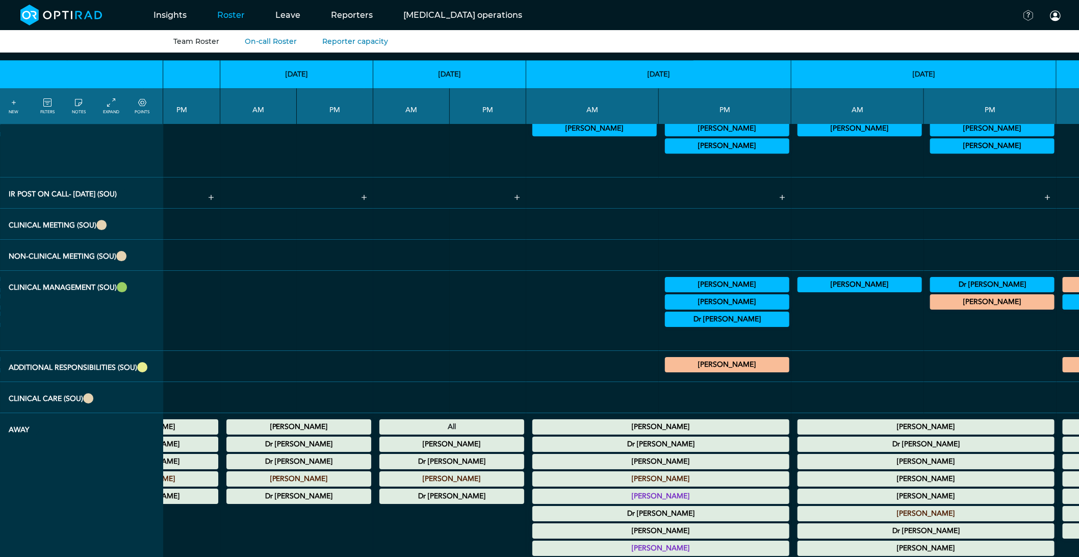
scroll to position [1246, 1346]
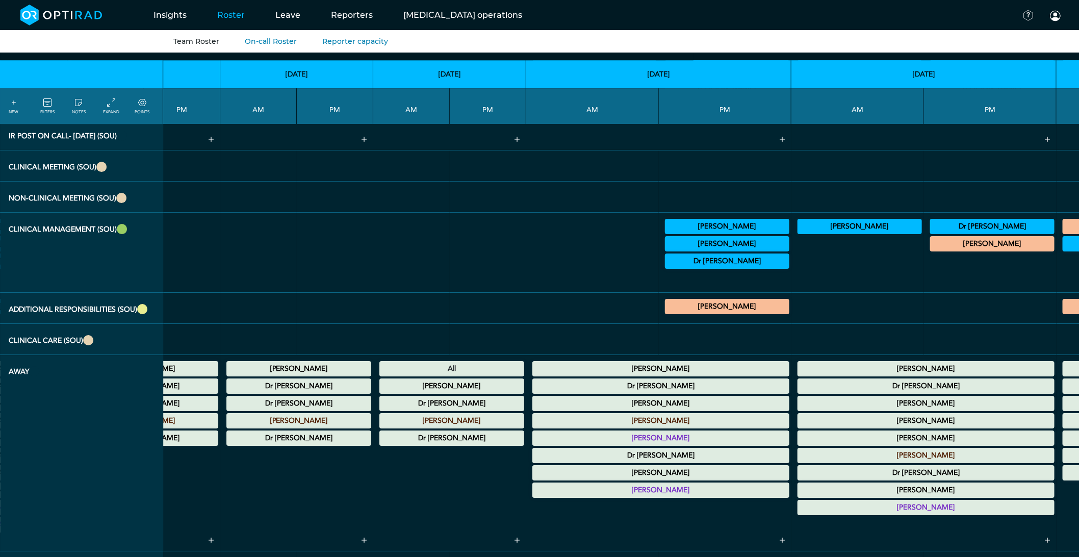
click at [931, 232] on summary "Dr [PERSON_NAME]" at bounding box center [991, 226] width 121 height 12
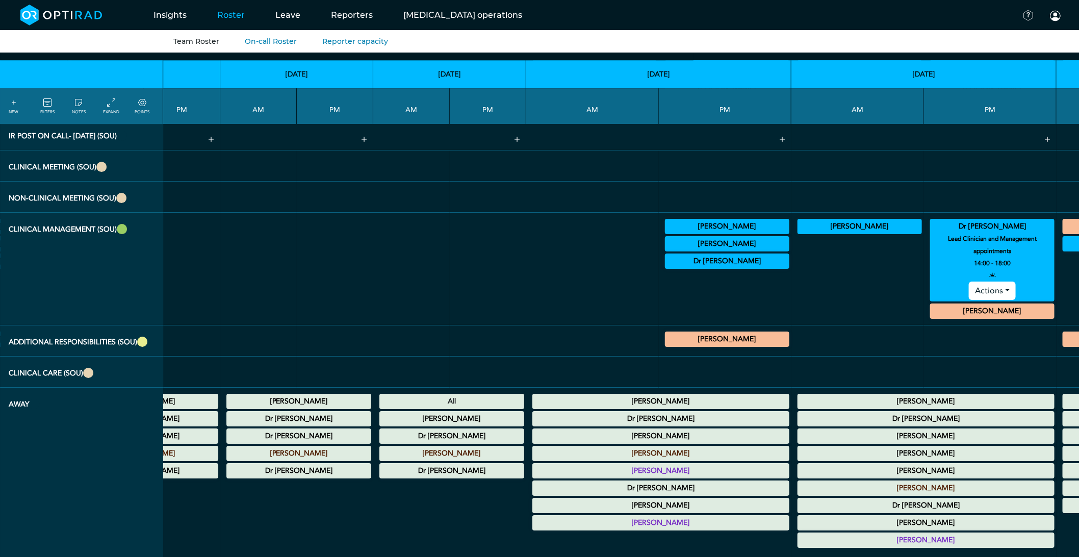
click at [931, 232] on summary "Dr [PERSON_NAME]" at bounding box center [991, 226] width 121 height 12
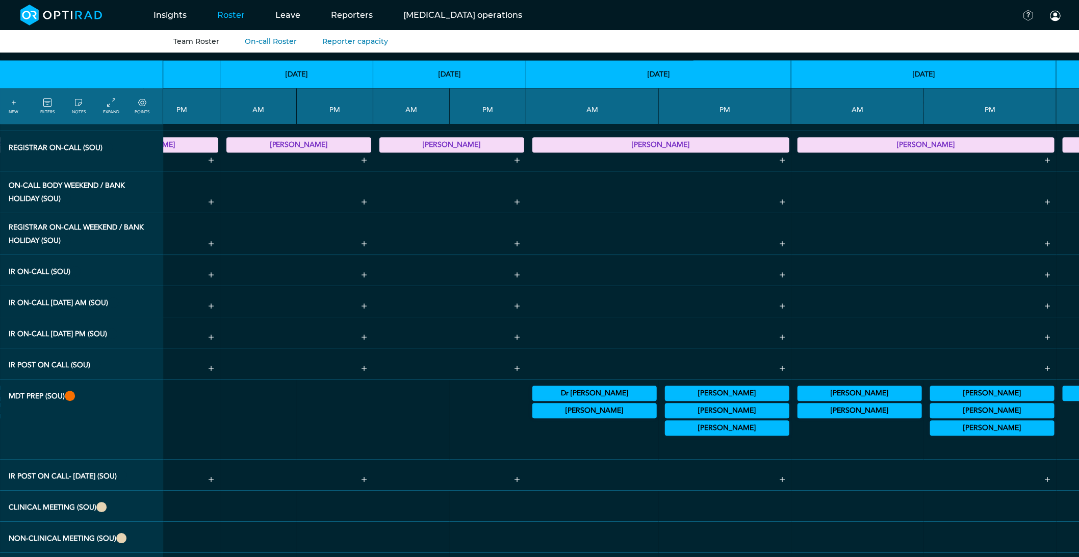
scroll to position [1303, 1346]
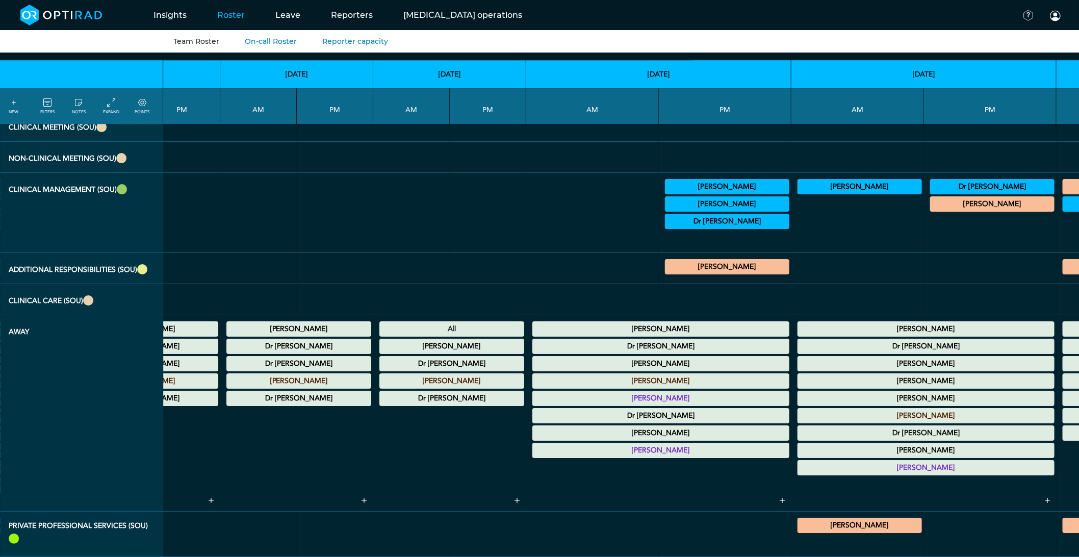
click at [924, 174] on td "Dr [PERSON_NAME] Lead Clinician and Management appointments 14:00 - 18:00 Actio…" at bounding box center [990, 213] width 133 height 80
click at [931, 184] on summary "Dr [PERSON_NAME]" at bounding box center [991, 186] width 121 height 12
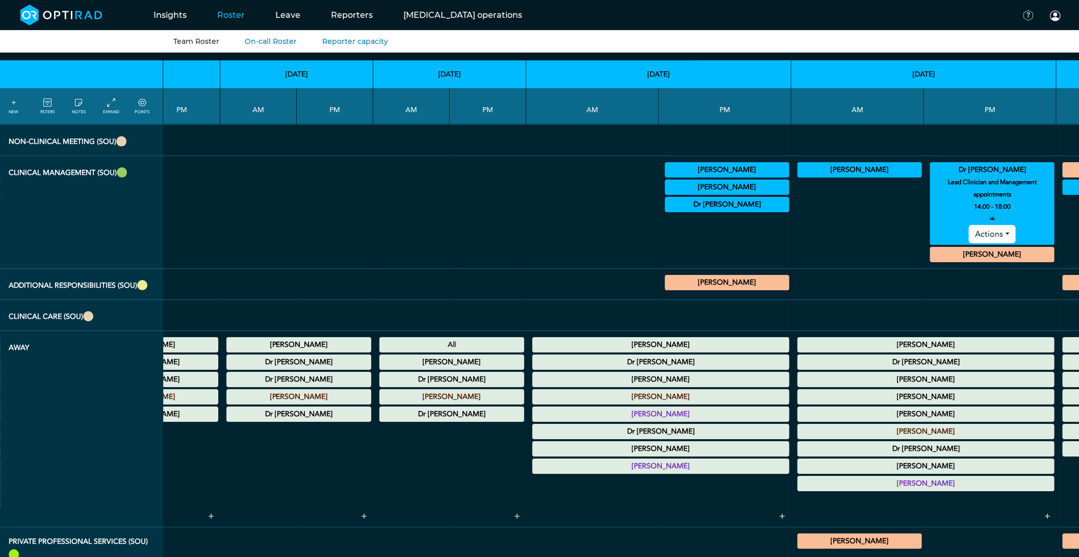
click at [931, 176] on summary "Dr [PERSON_NAME]" at bounding box center [991, 170] width 121 height 12
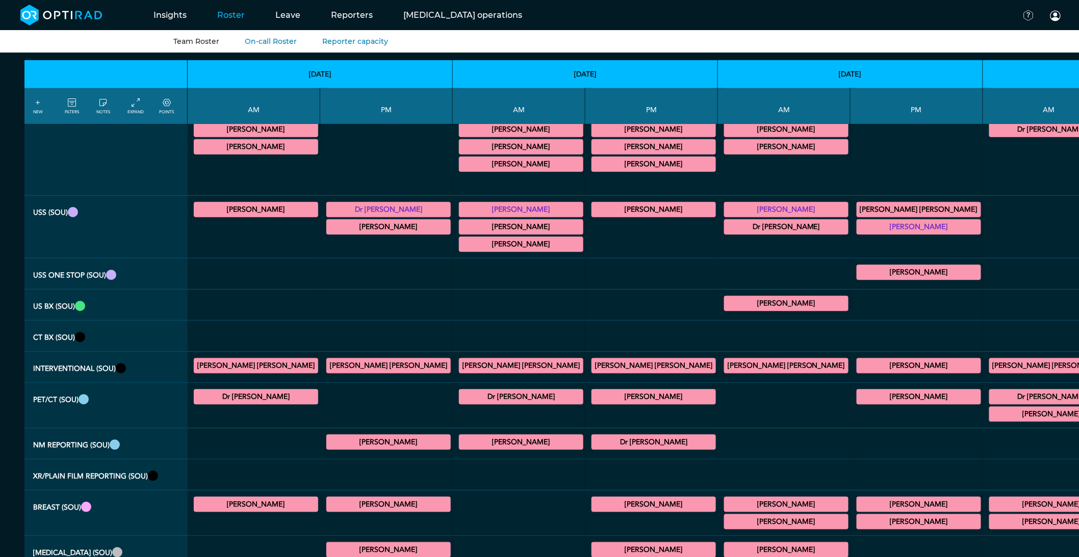
scroll to position [226, 0]
